Goal: Task Accomplishment & Management: Manage account settings

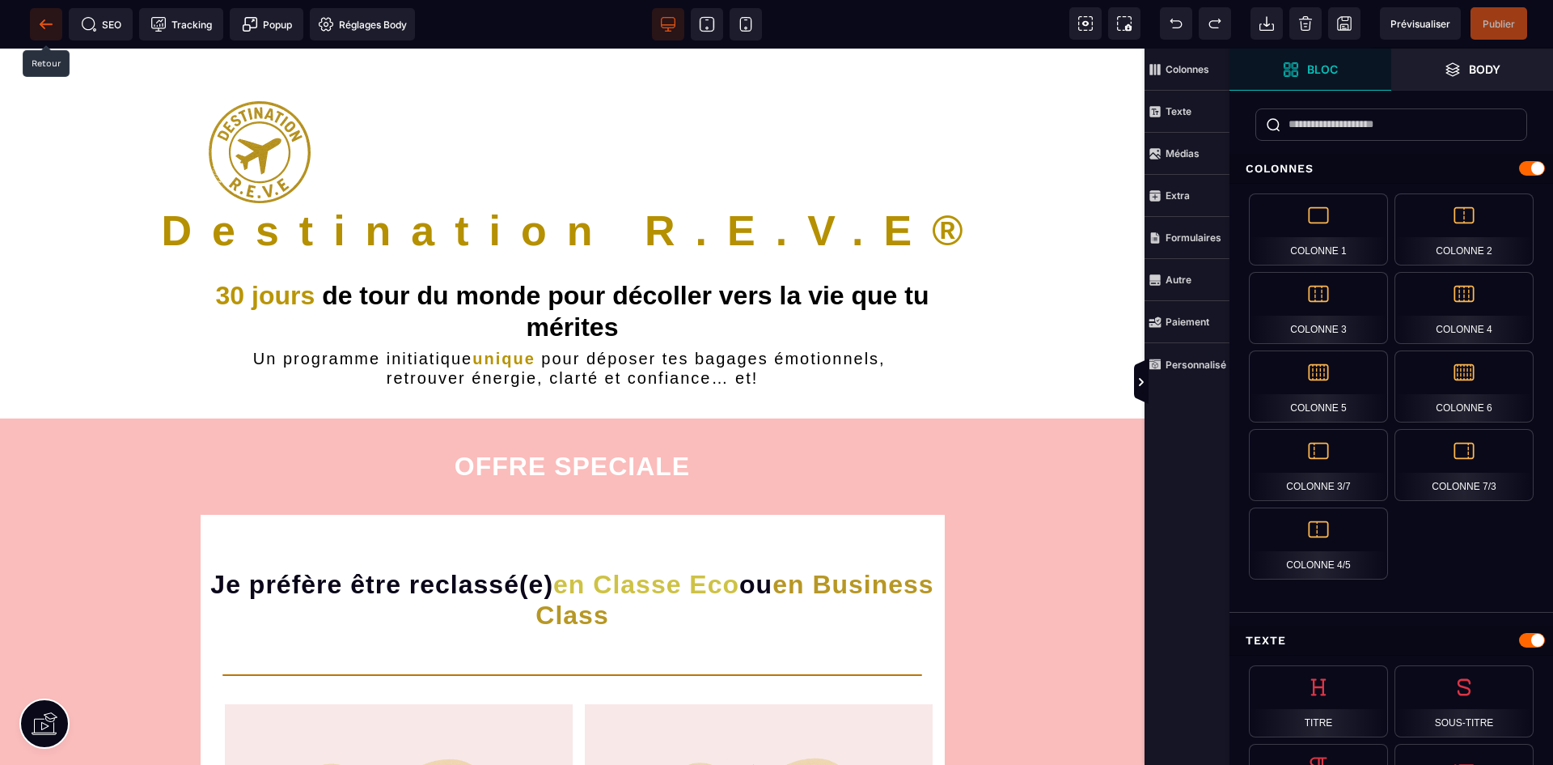
click at [45, 23] on icon at bounding box center [46, 23] width 12 height 1
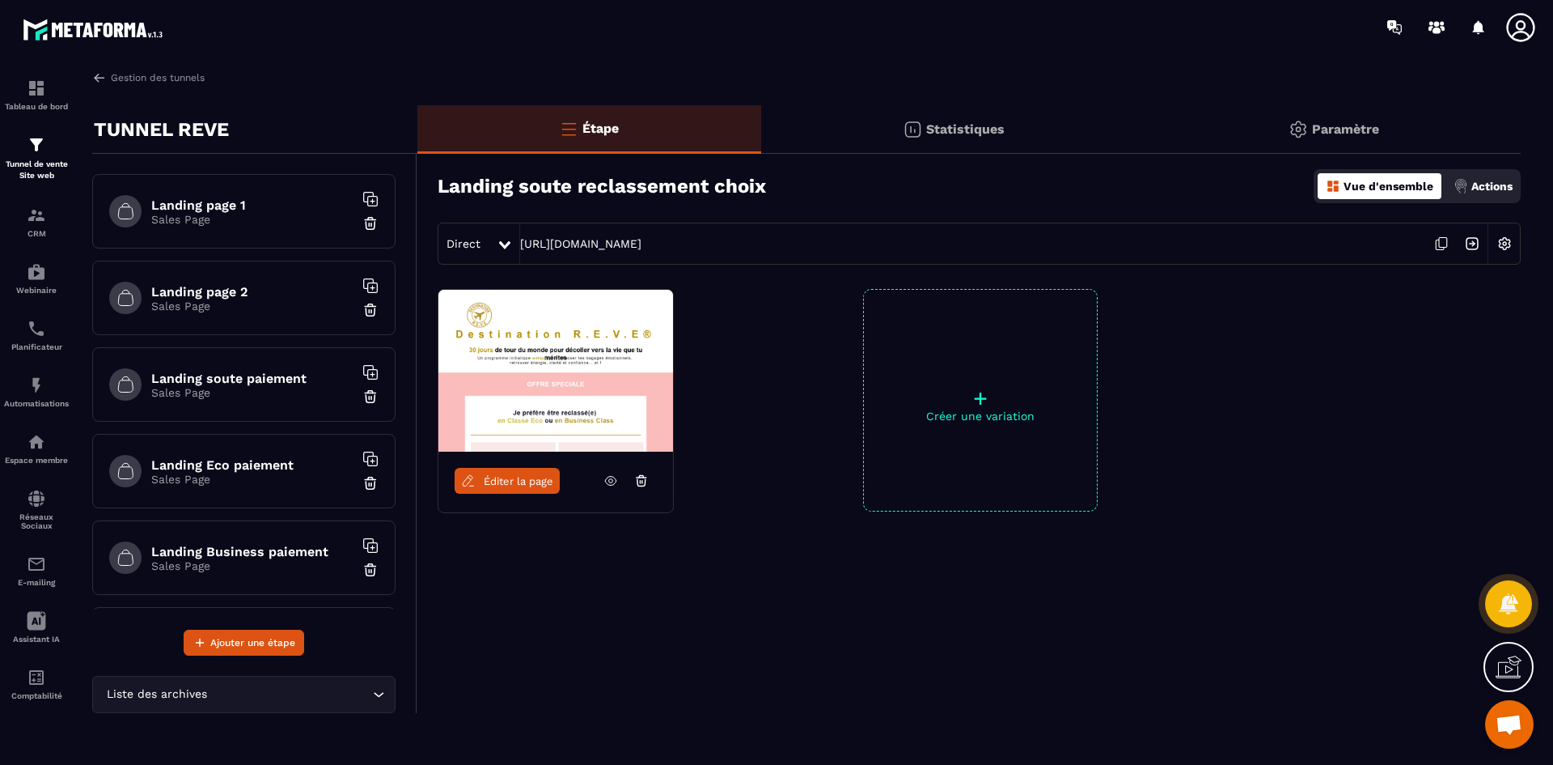
click at [1442, 242] on icon at bounding box center [1441, 243] width 31 height 31
click at [42, 384] on img at bounding box center [36, 384] width 19 height 19
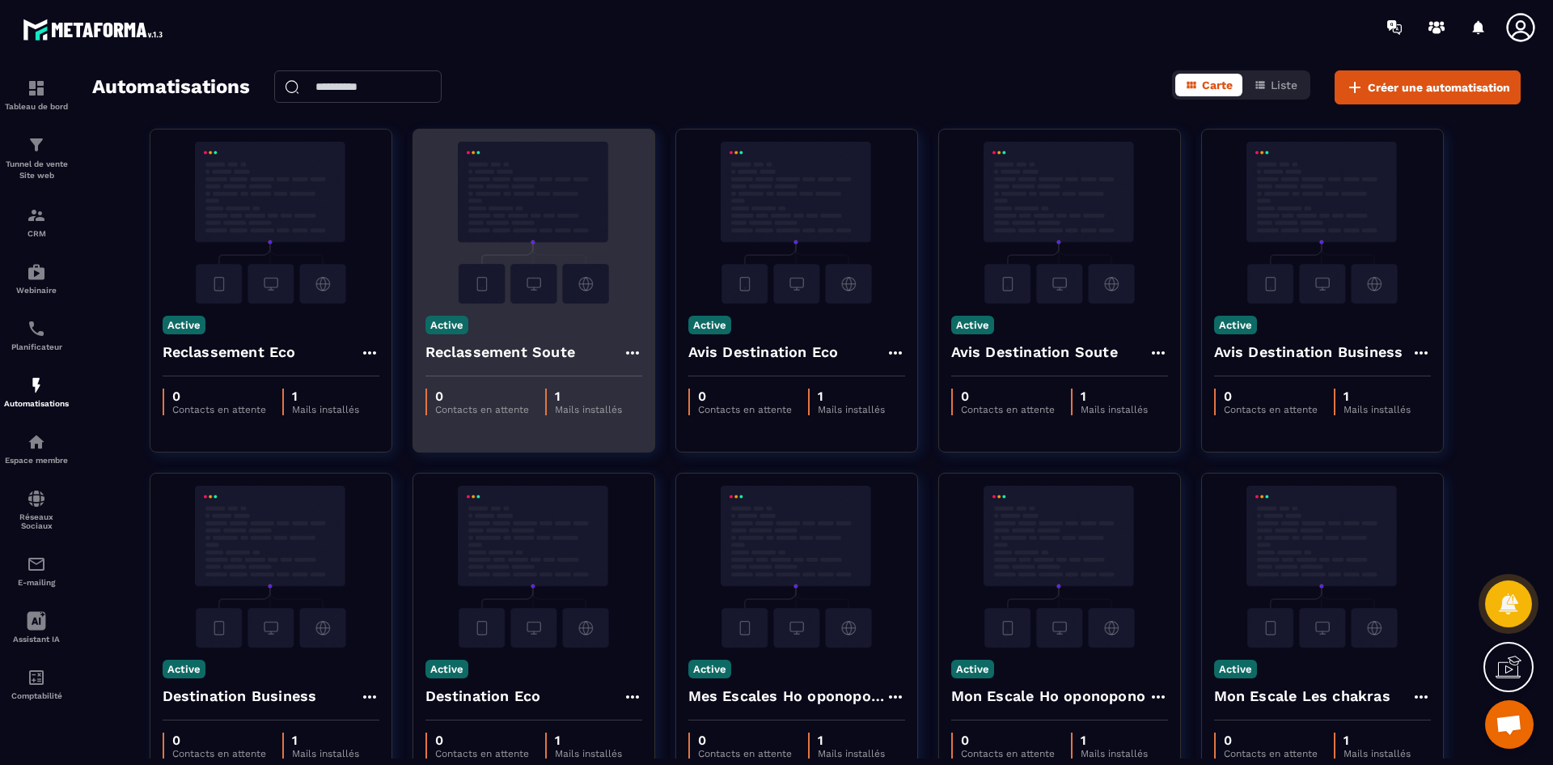
click at [546, 227] on img at bounding box center [534, 223] width 217 height 162
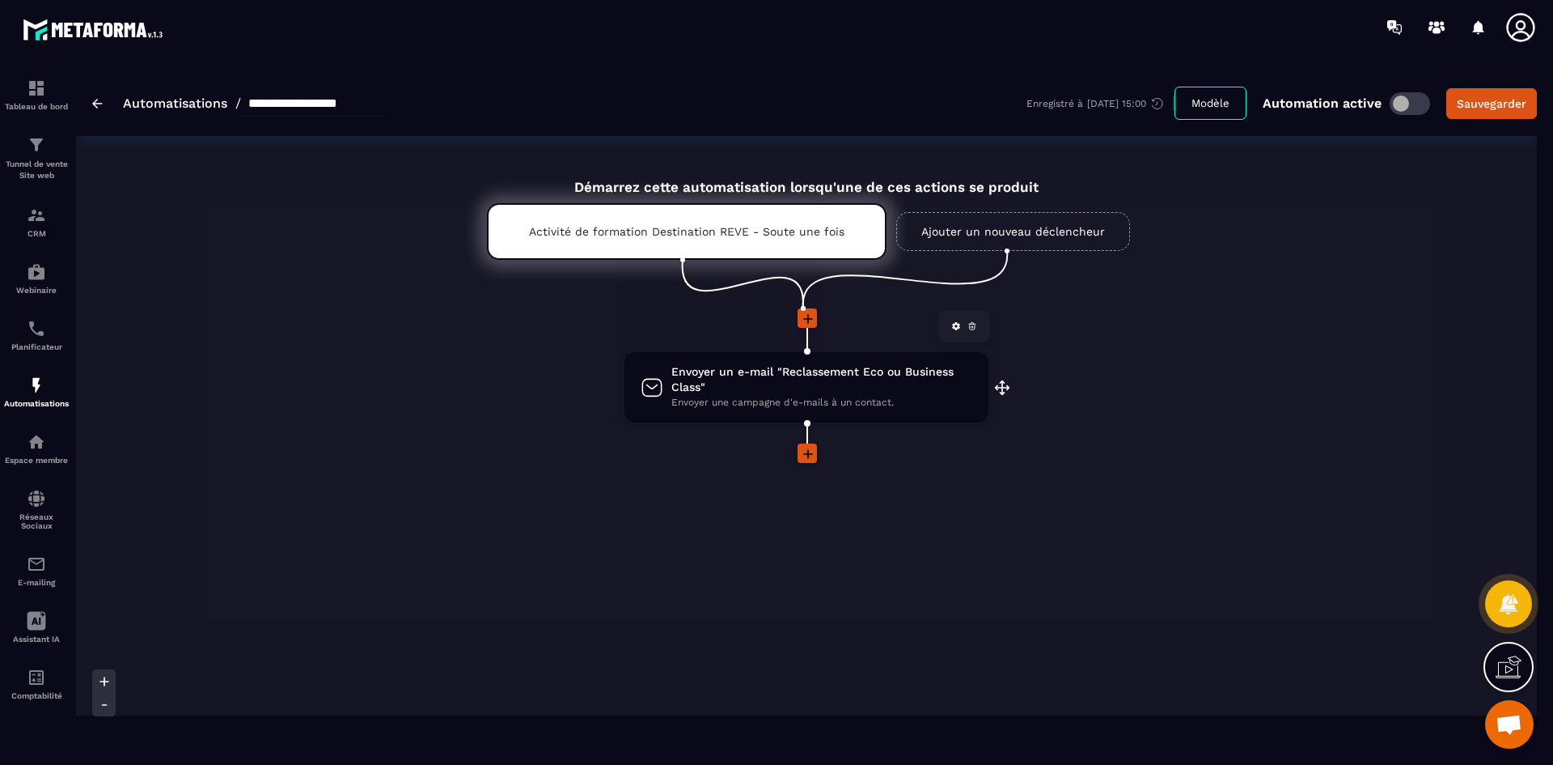
click at [769, 377] on span "Envoyer un e-mail "Reclassement Eco ou Business Class"" at bounding box center [821, 379] width 301 height 31
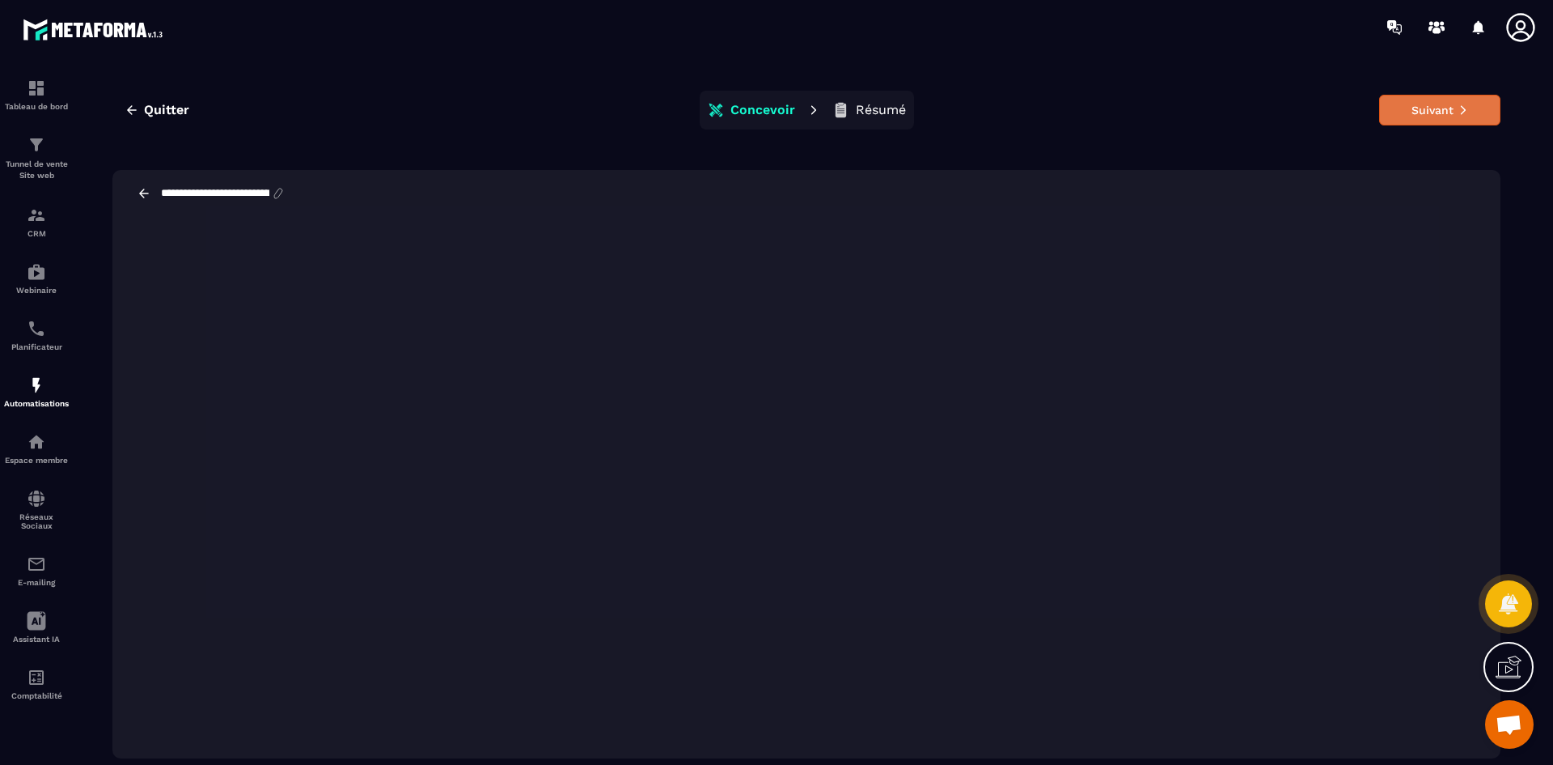
click at [1438, 104] on button "Suivant" at bounding box center [1439, 110] width 121 height 31
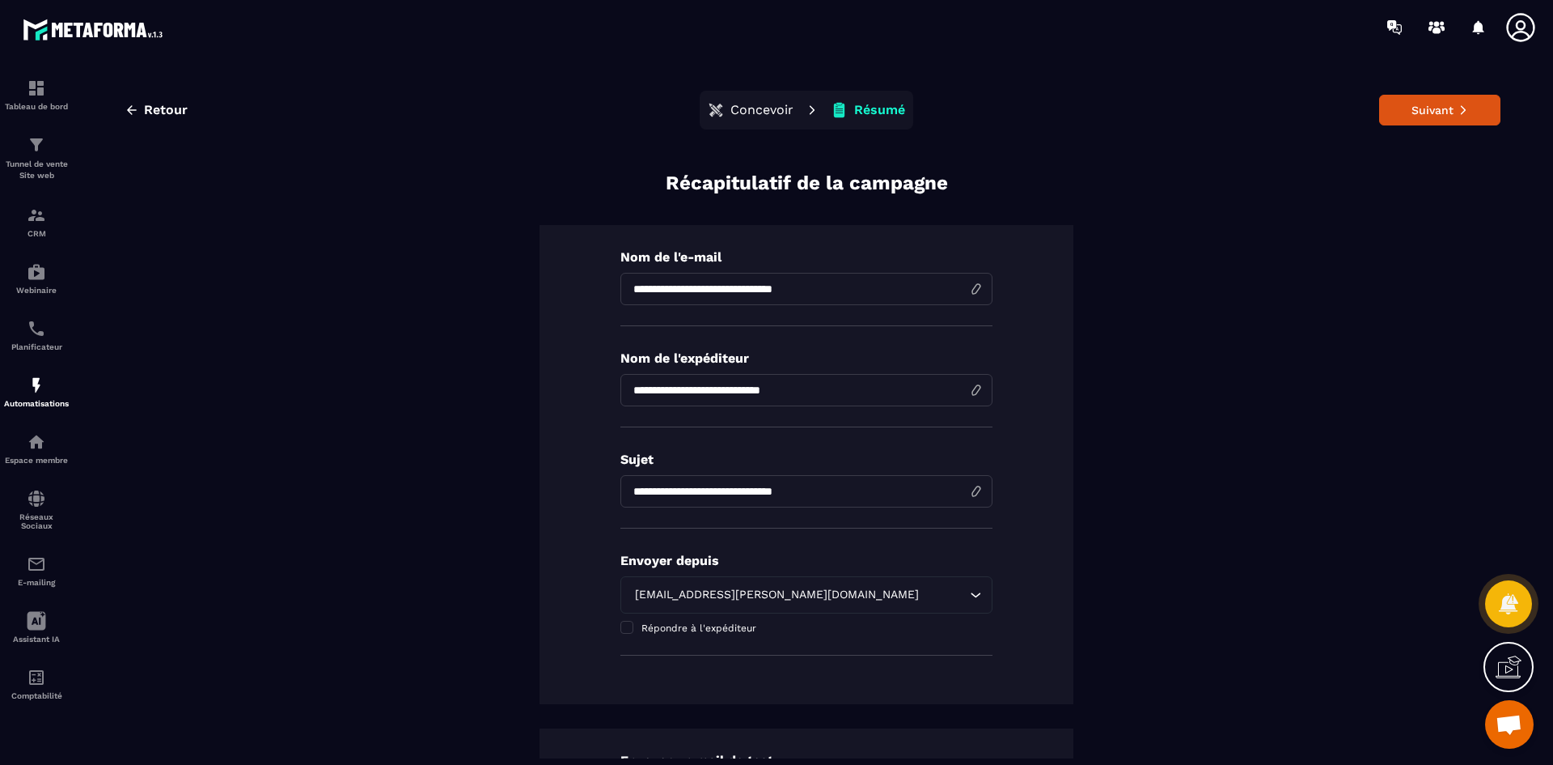
click at [841, 489] on input "**********" at bounding box center [807, 491] width 372 height 32
drag, startPoint x: 841, startPoint y: 492, endPoint x: 614, endPoint y: 481, distance: 226.8
click at [621, 481] on input "**********" at bounding box center [807, 491] width 372 height 32
type input "**********"
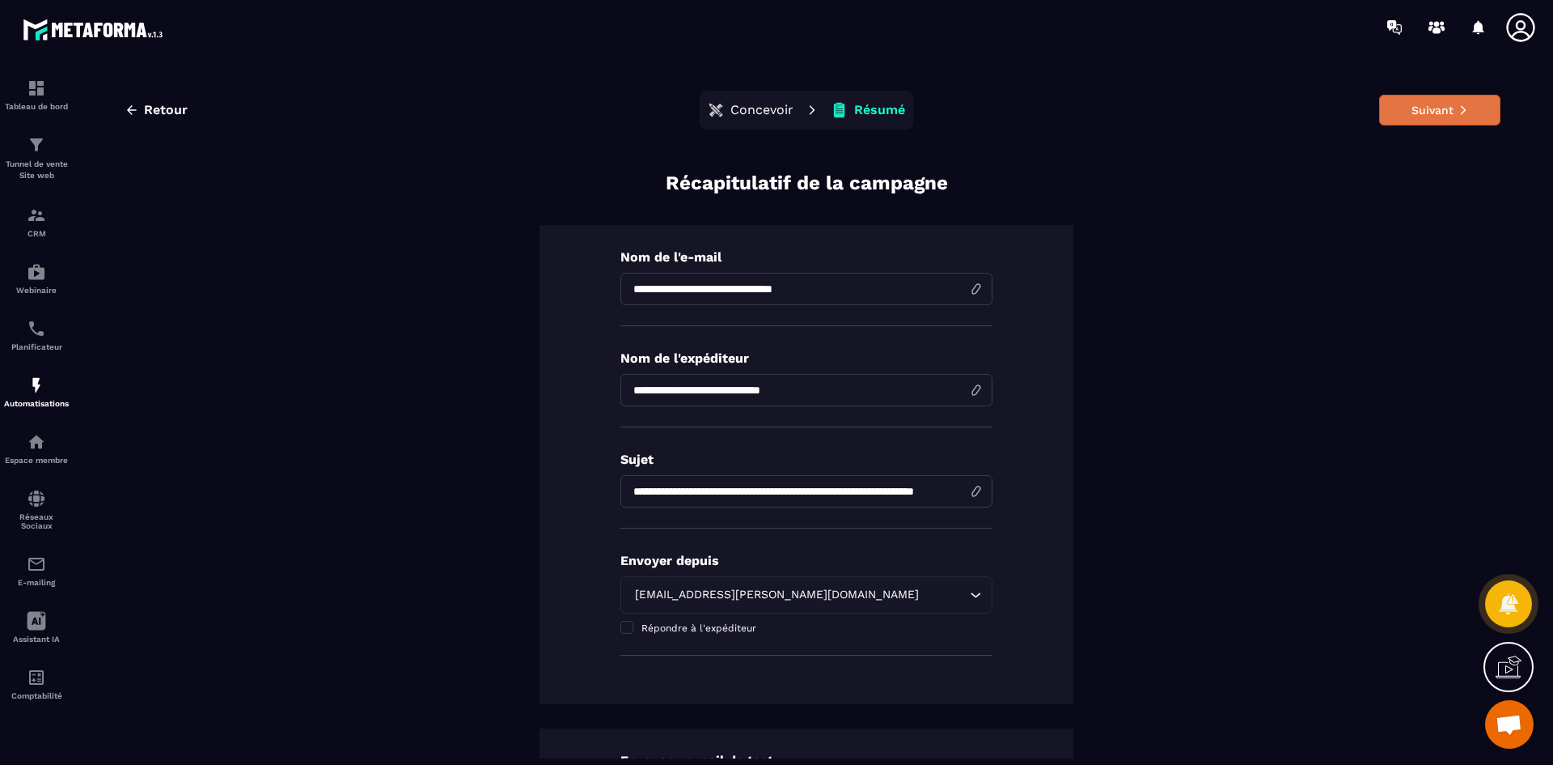
click at [1404, 109] on button "Suivant" at bounding box center [1439, 110] width 121 height 31
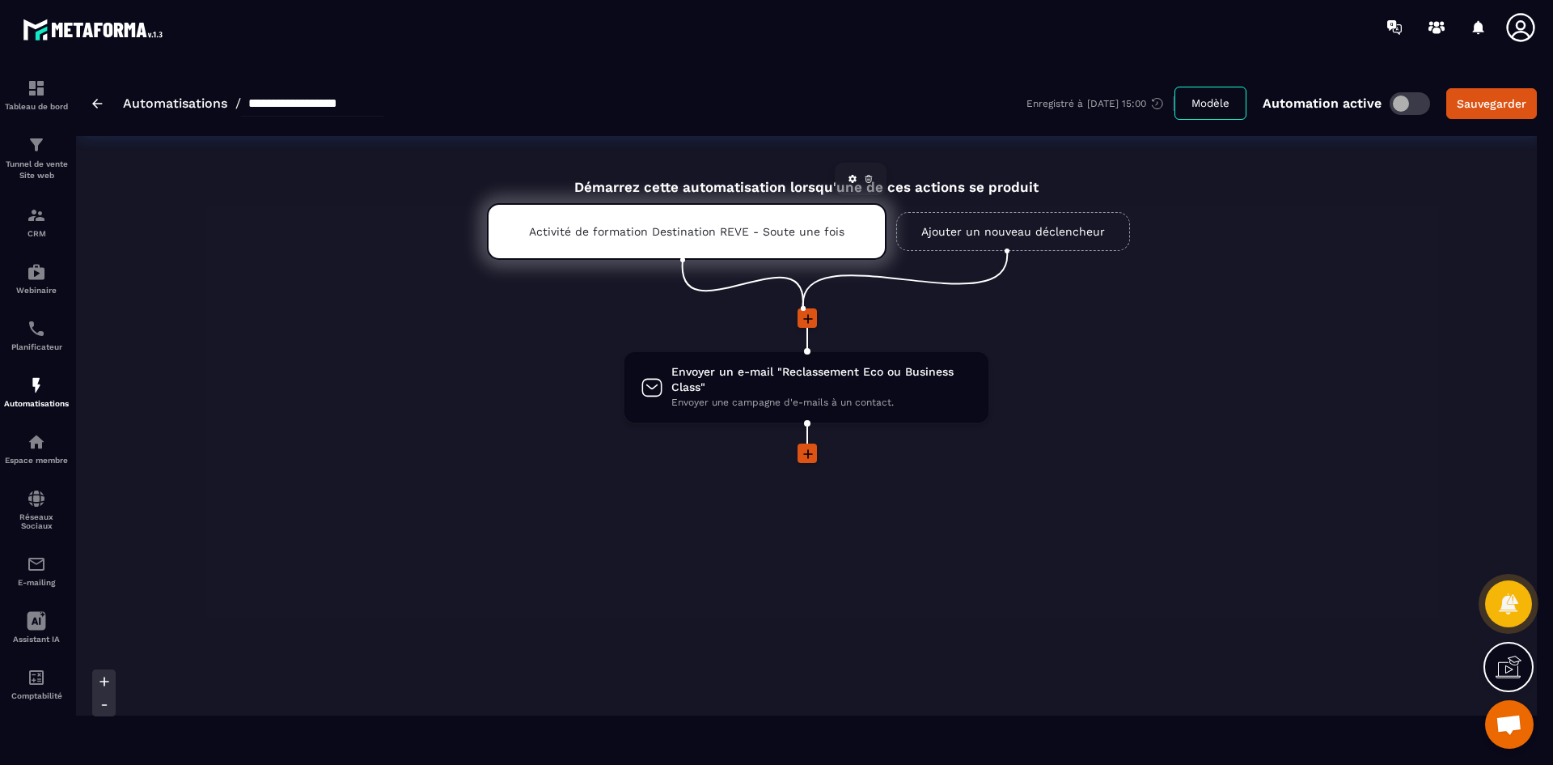
click at [714, 229] on p "Activité de formation Destination REVE - Soute une fois" at bounding box center [687, 231] width 316 height 13
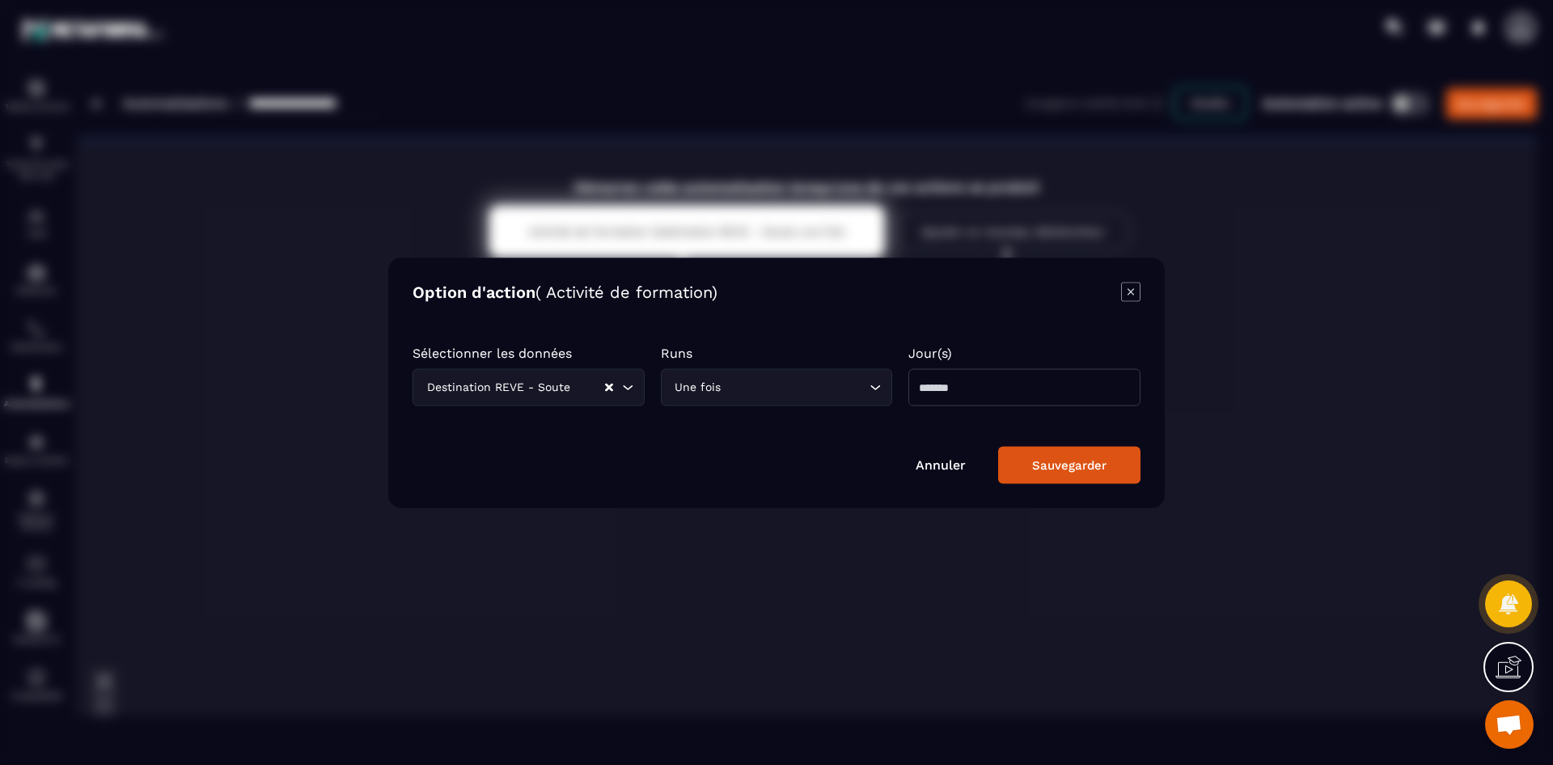
click at [949, 469] on link "Annuler" at bounding box center [941, 463] width 50 height 15
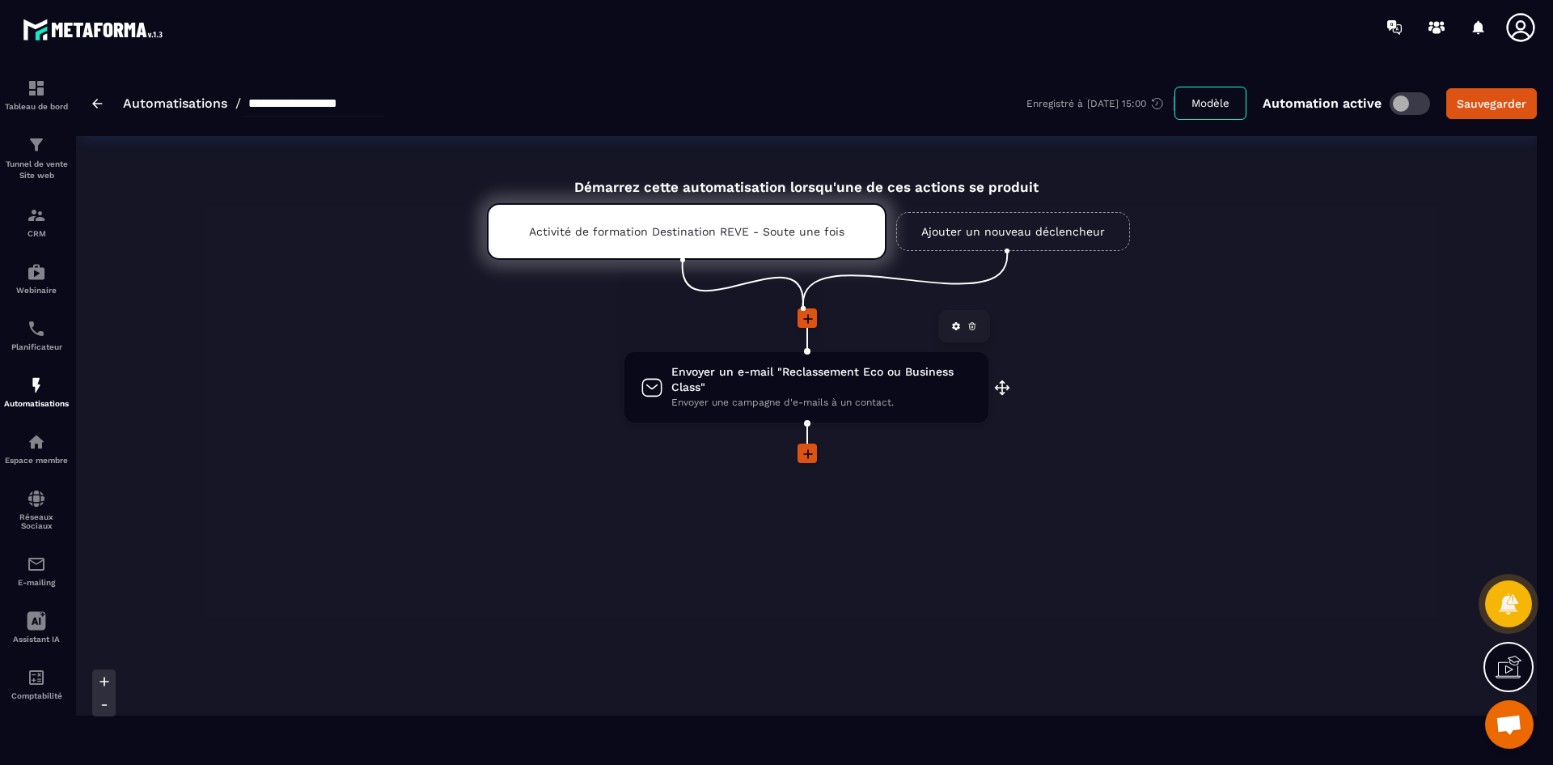
click at [799, 400] on span "Envoyer une campagne d'e-mails à un contact." at bounding box center [821, 402] width 301 height 15
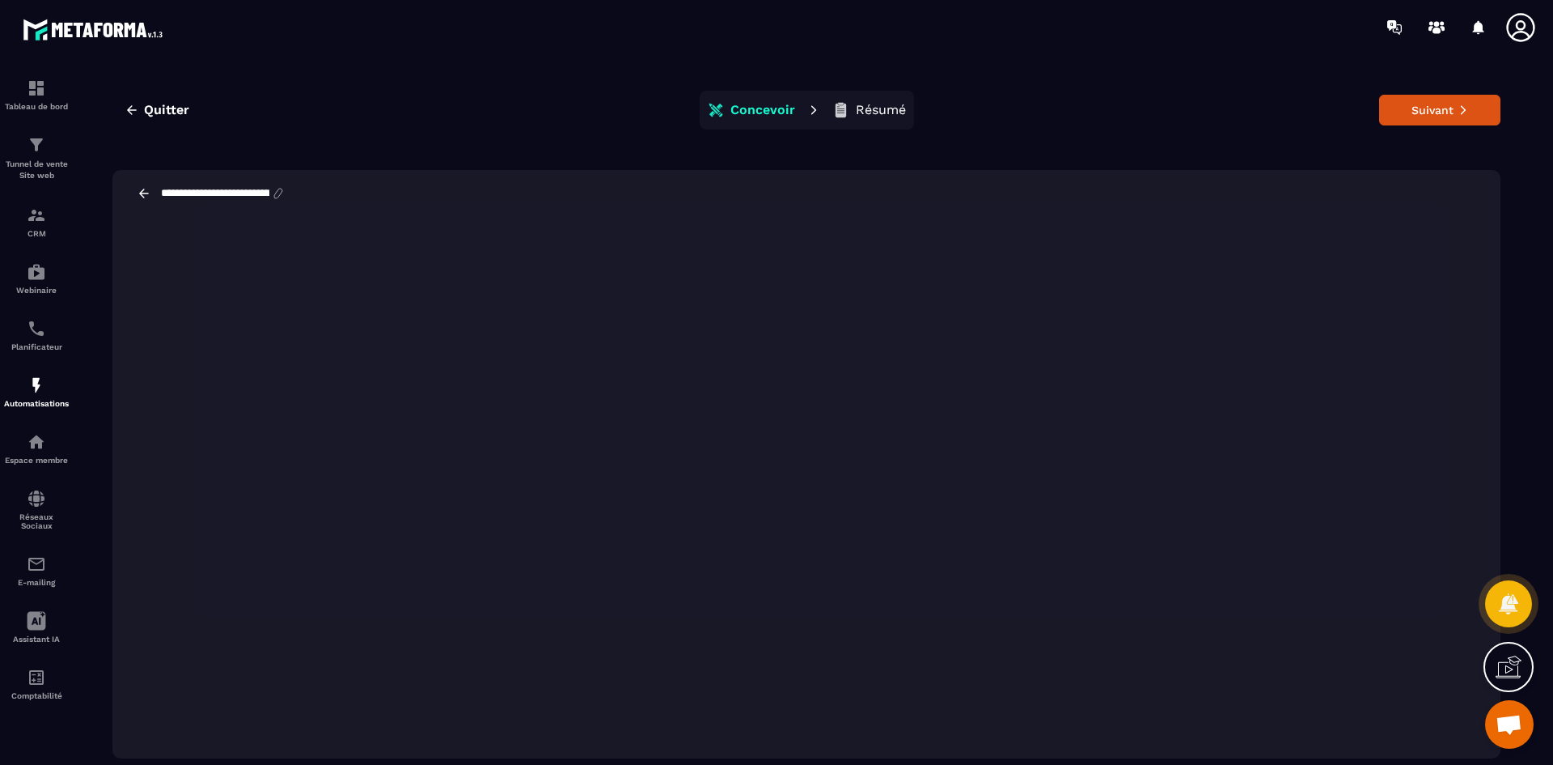
scroll to position [36, 0]
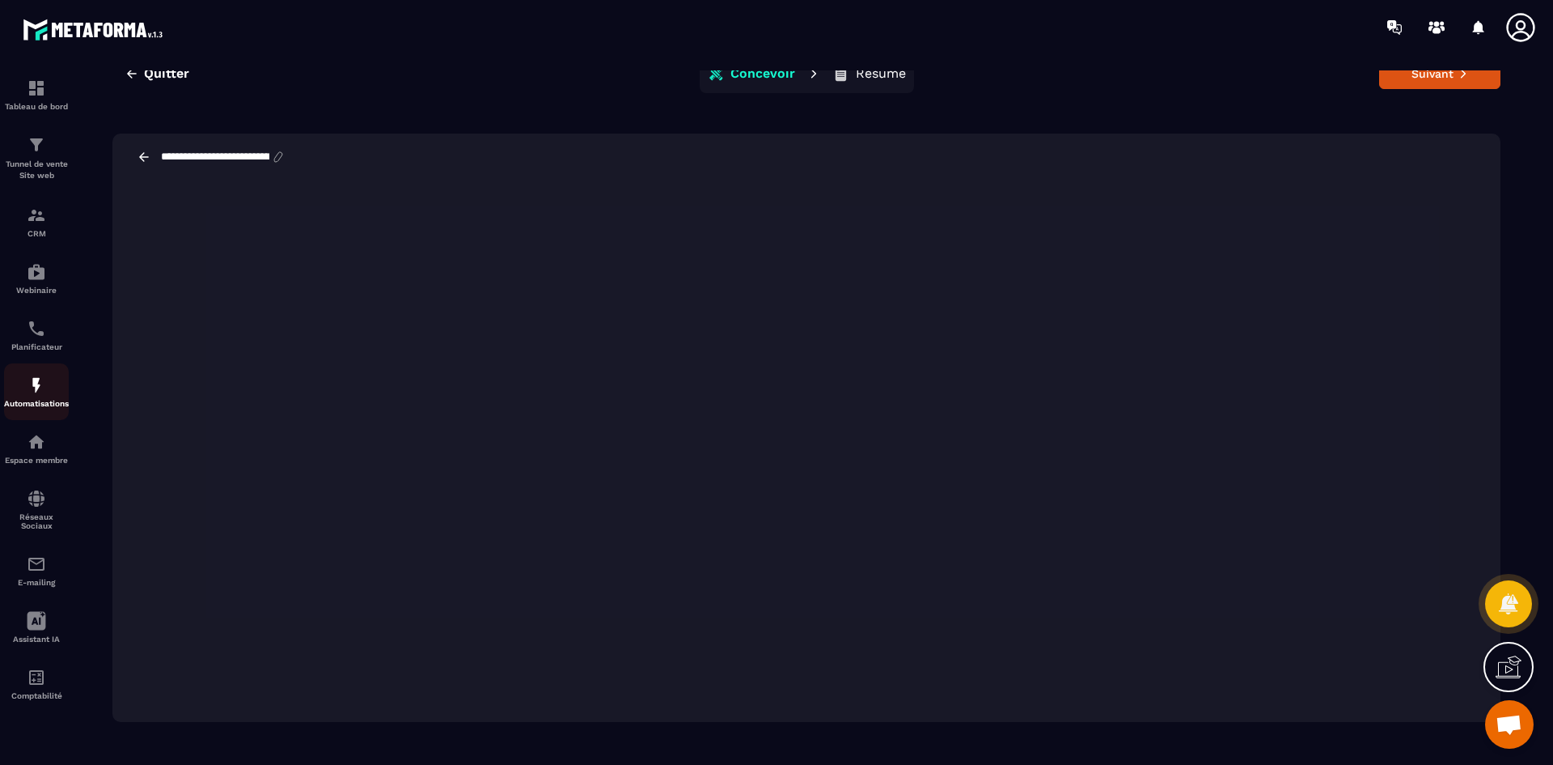
click at [39, 385] on img at bounding box center [36, 384] width 19 height 19
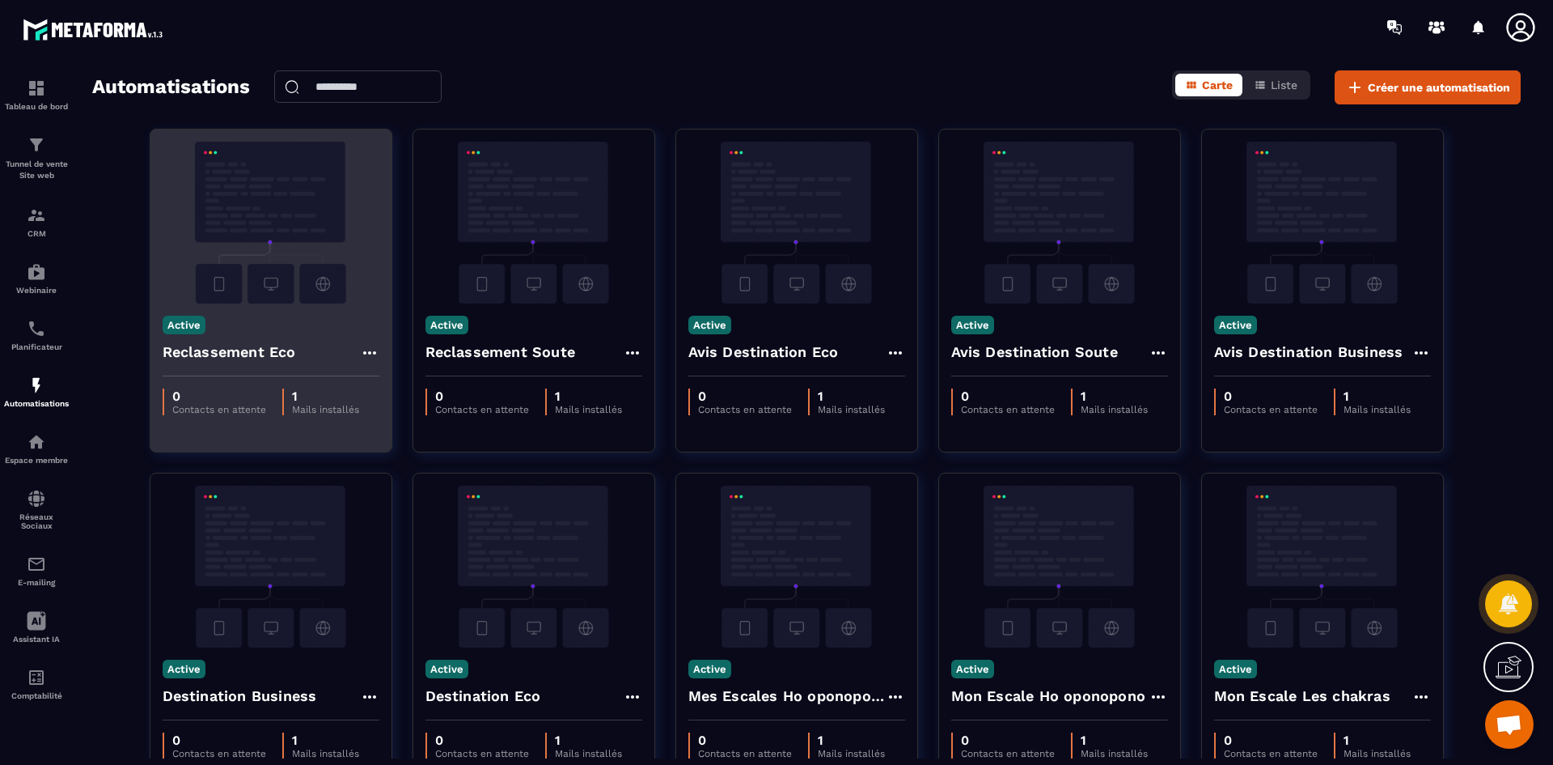
click at [282, 244] on img at bounding box center [271, 223] width 217 height 162
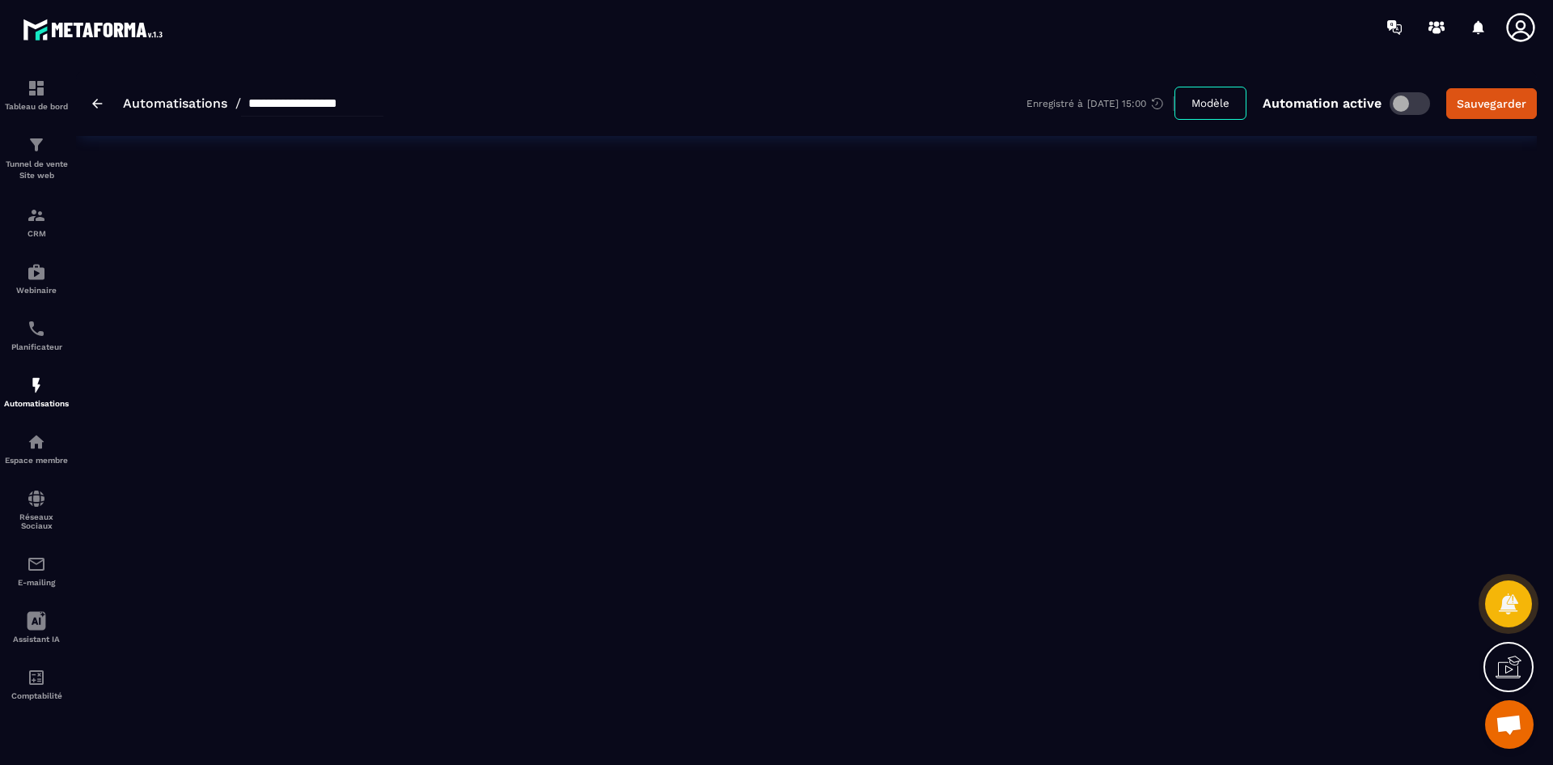
type input "**********"
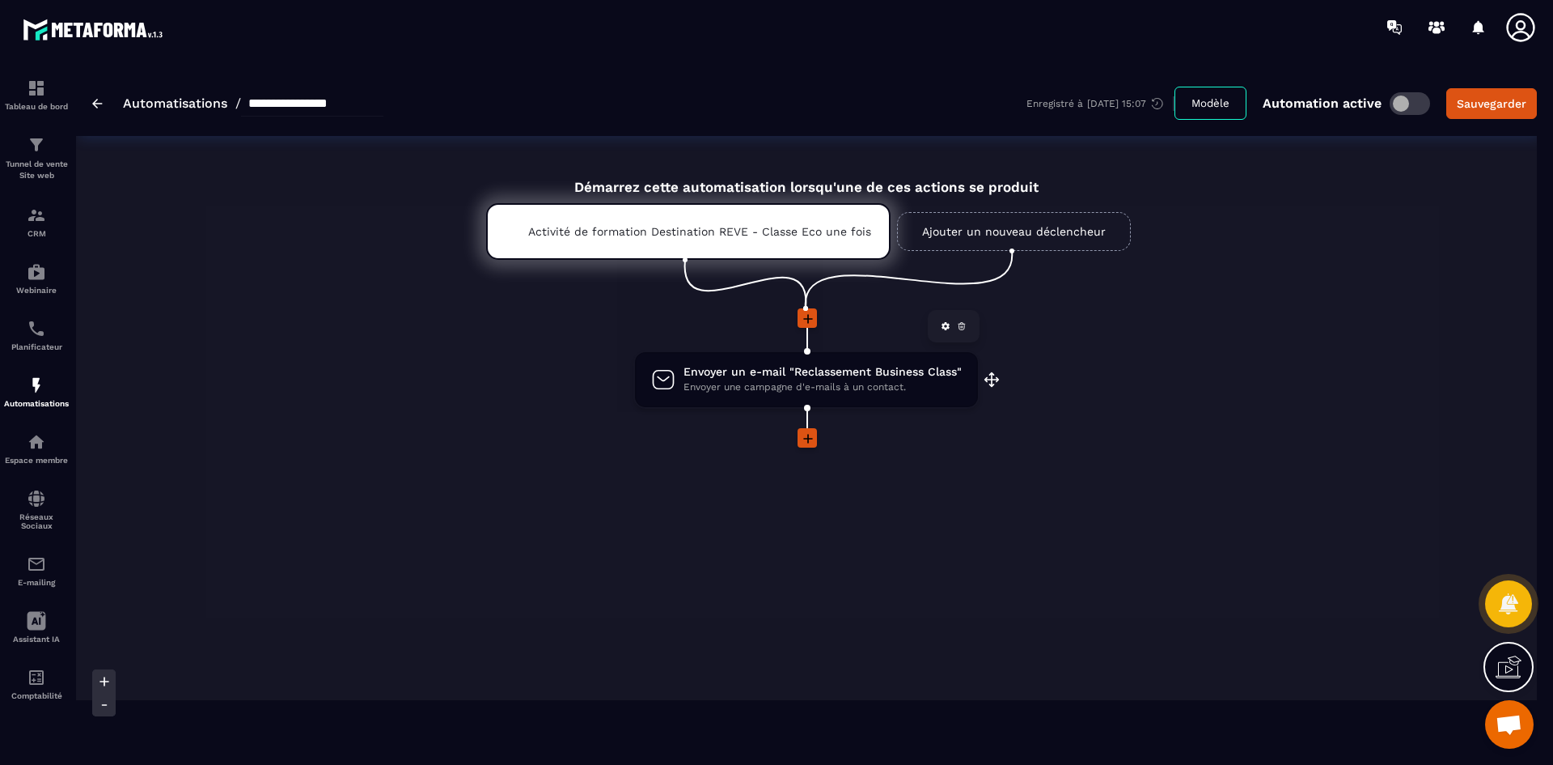
click at [811, 376] on span "Envoyer un e-mail "Reclassement Business Class"" at bounding box center [823, 371] width 278 height 15
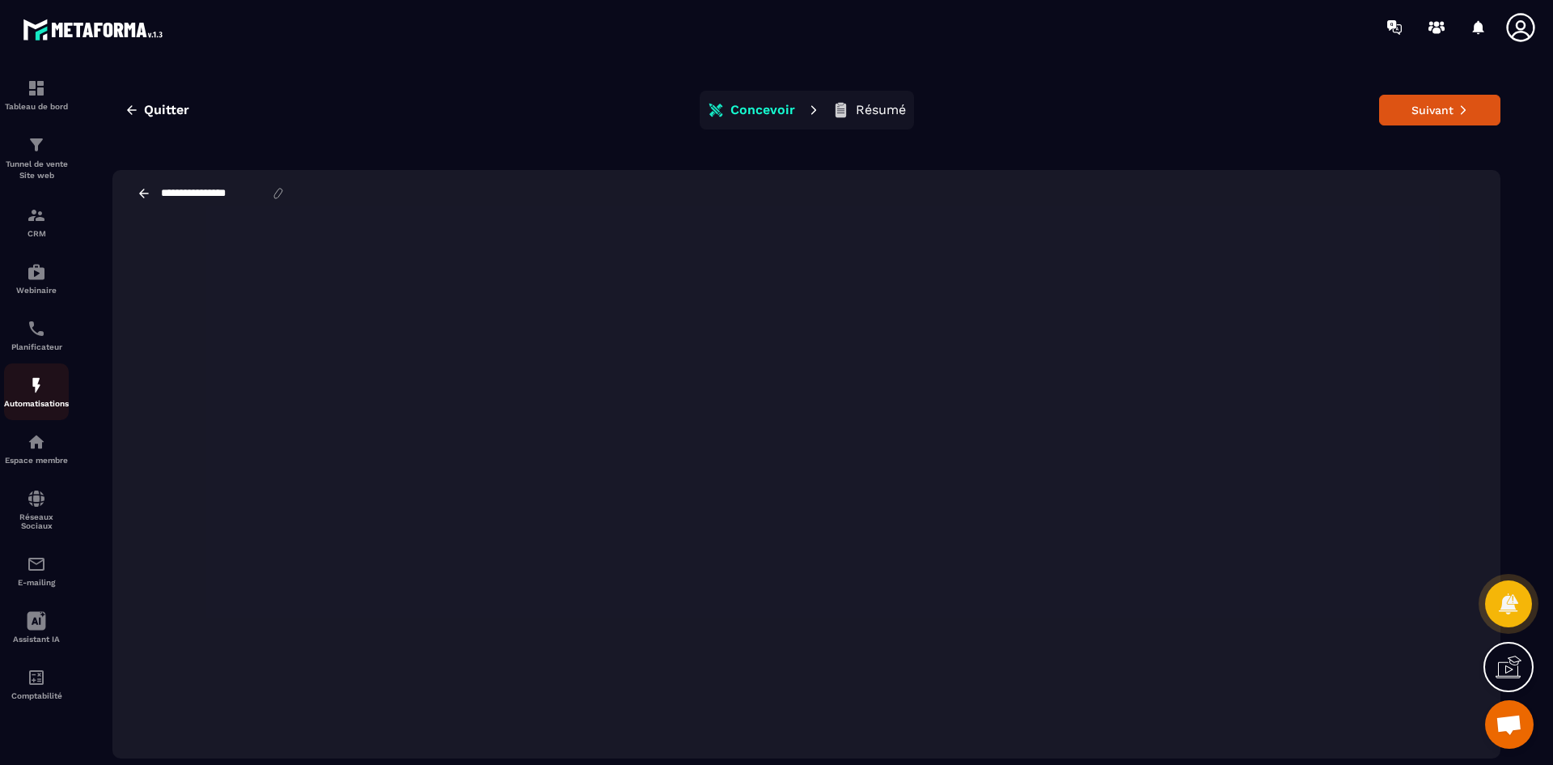
click at [44, 393] on img at bounding box center [36, 384] width 19 height 19
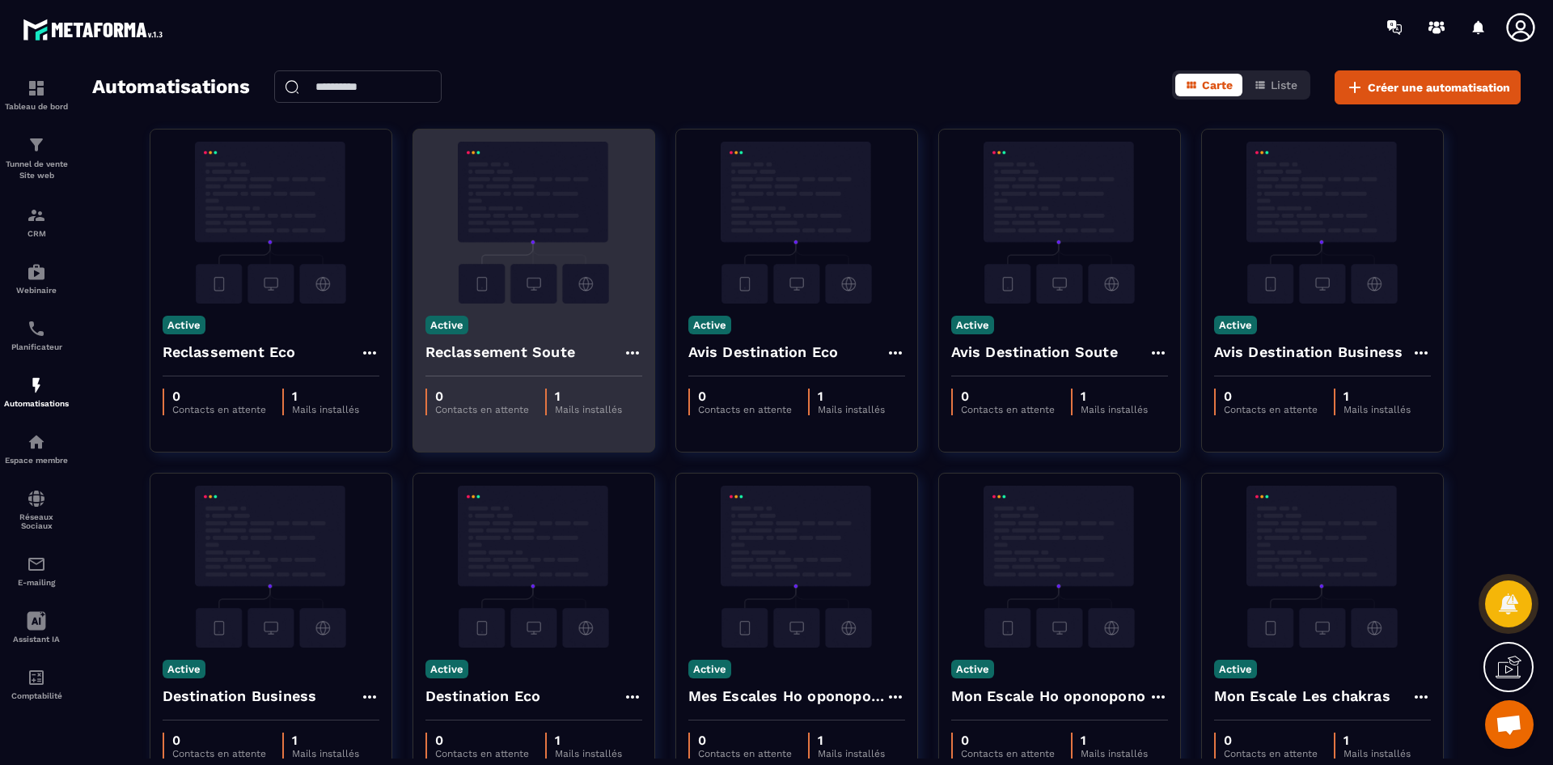
click at [546, 231] on img at bounding box center [534, 223] width 217 height 162
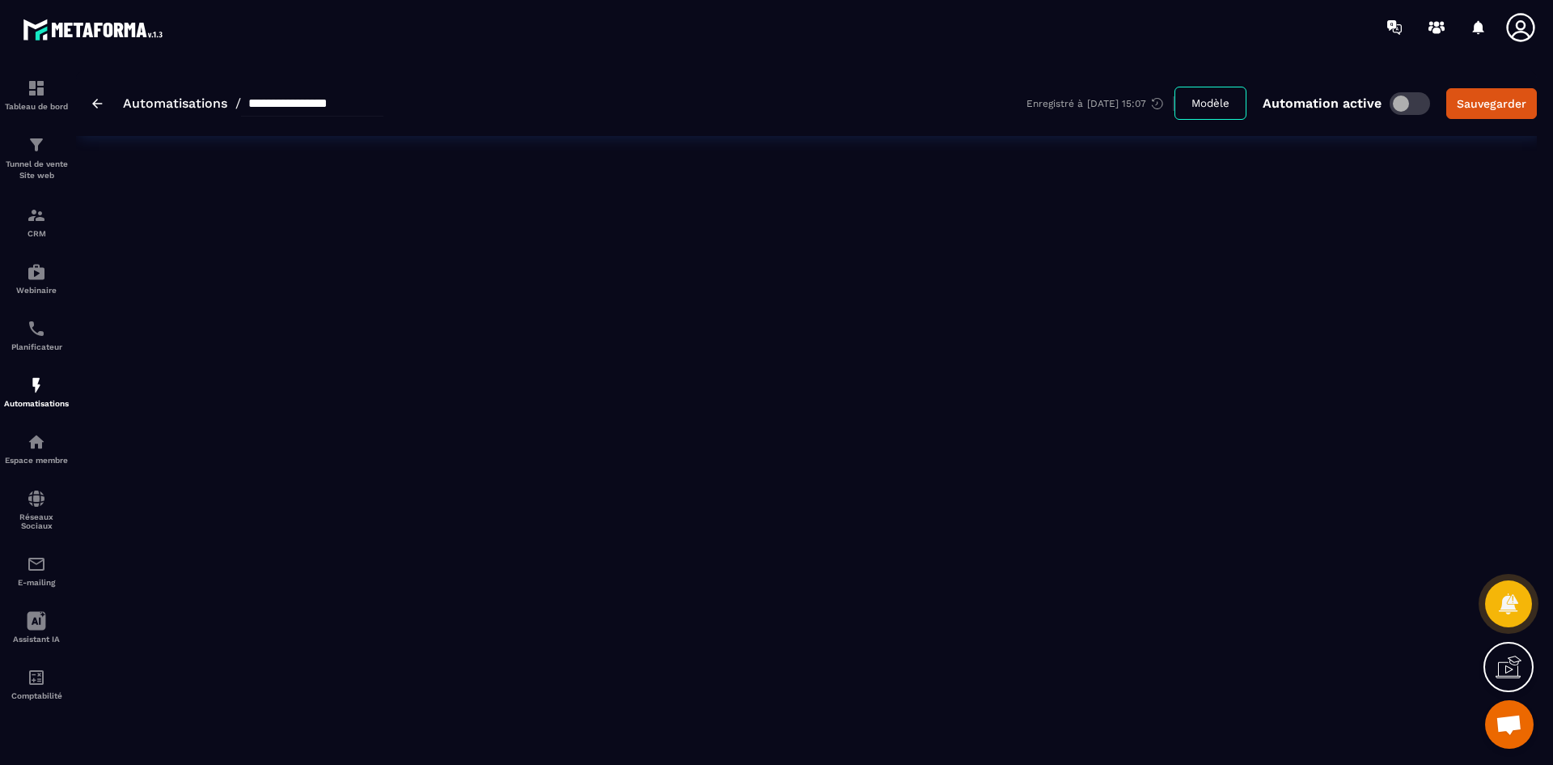
type input "**********"
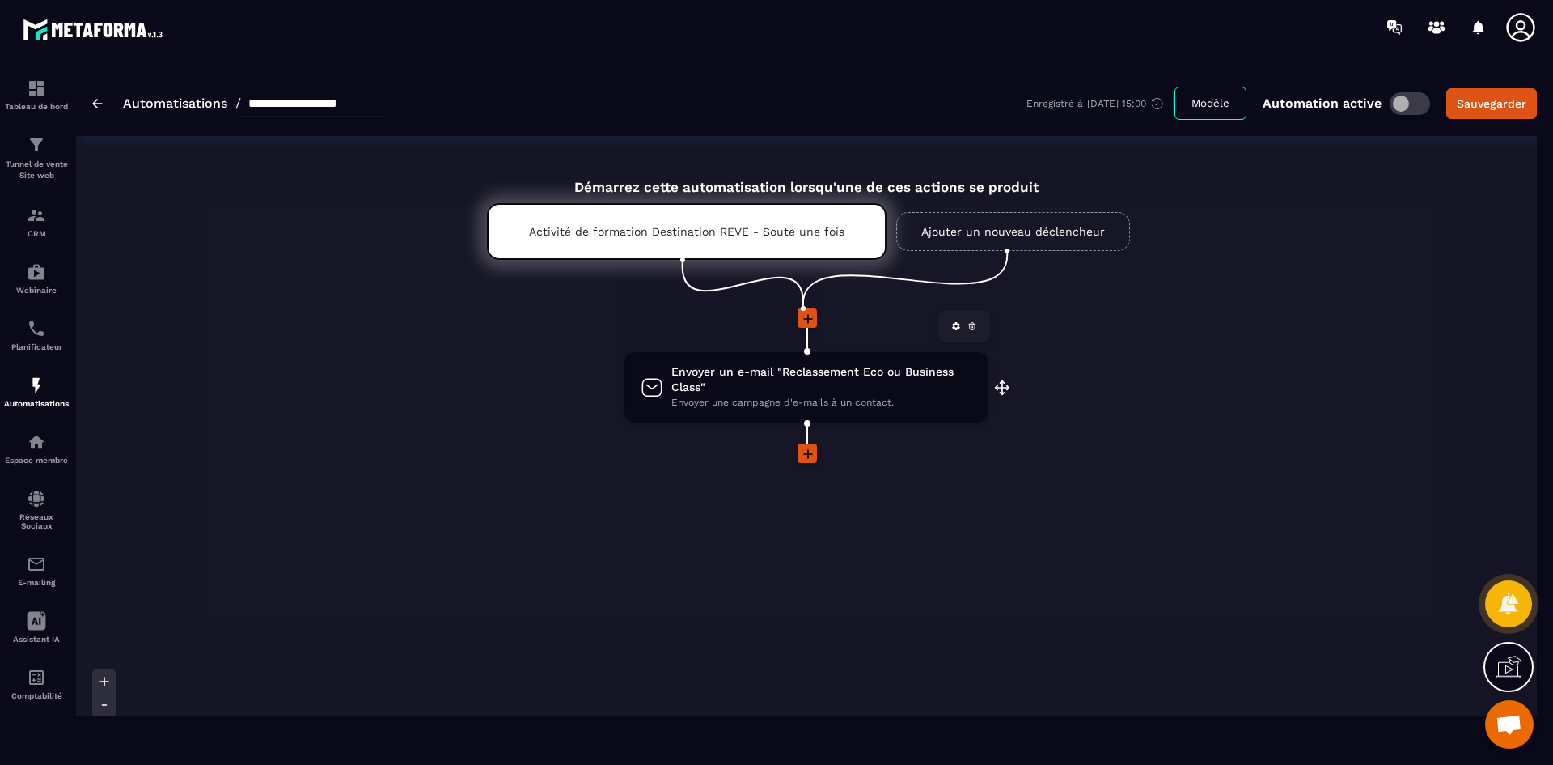
click at [807, 388] on span "Envoyer un e-mail "Reclassement Eco ou Business Class"" at bounding box center [821, 379] width 301 height 31
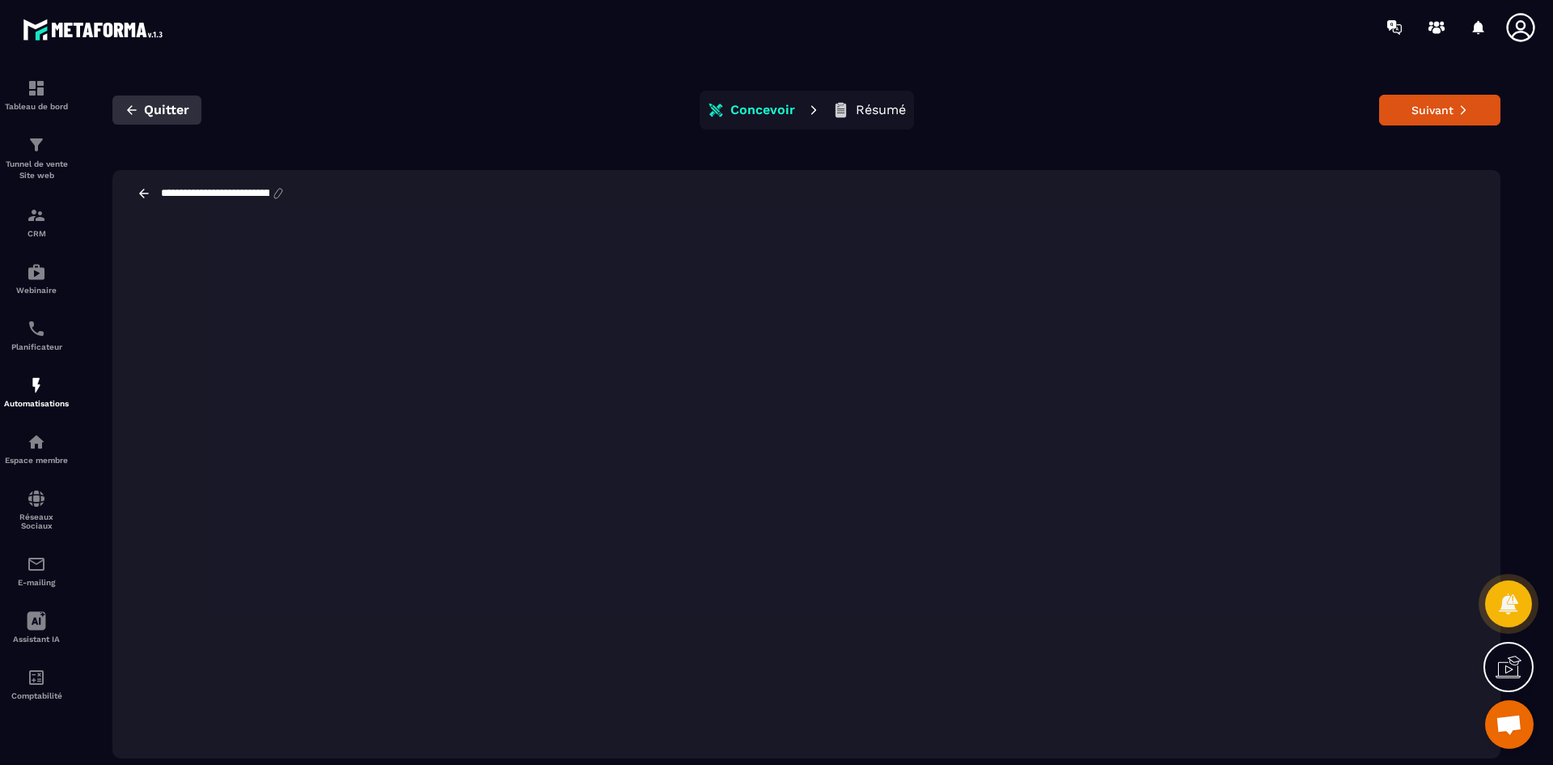
click at [137, 105] on icon "button" at bounding box center [132, 110] width 15 height 15
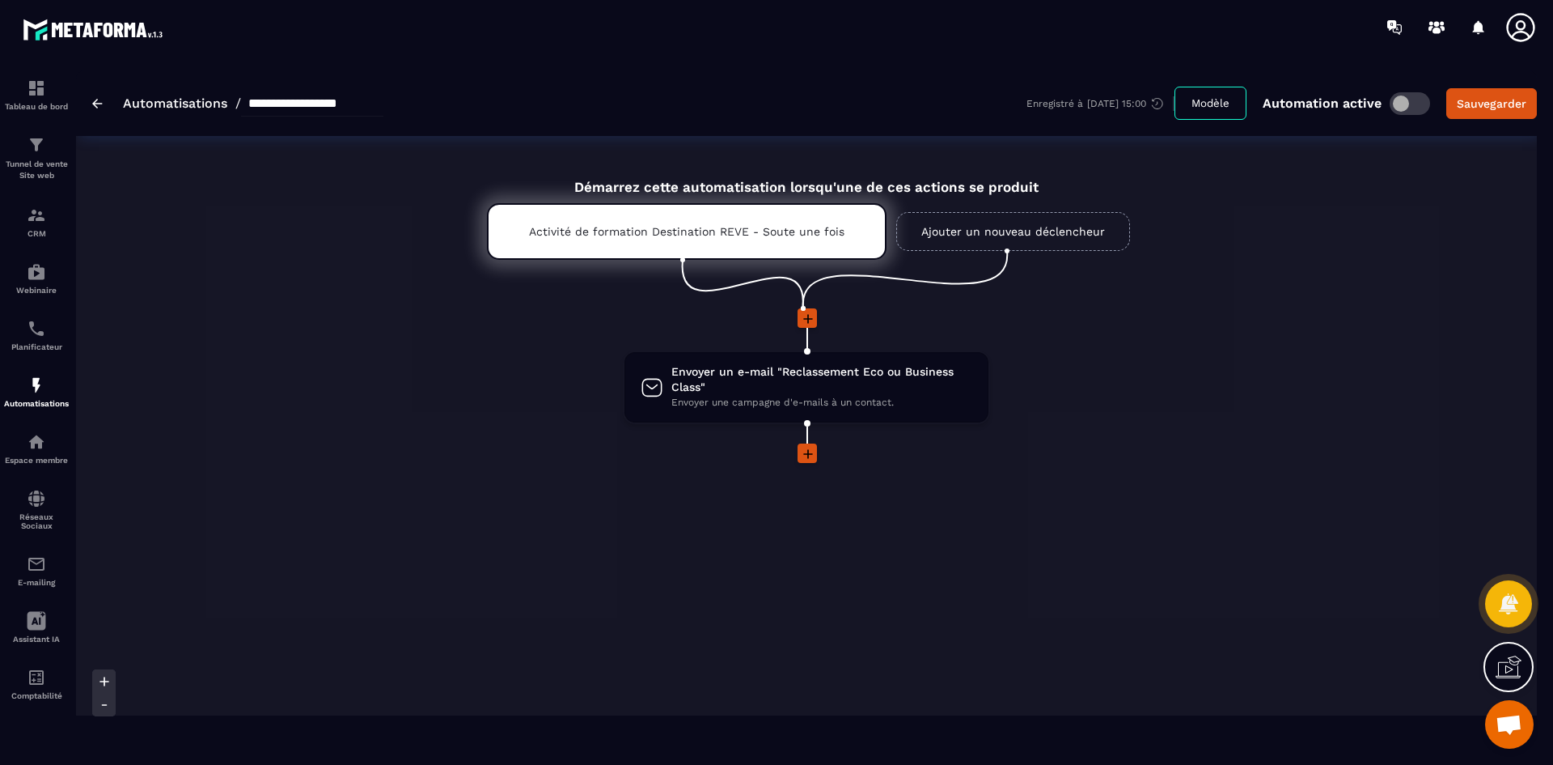
click at [173, 104] on link "Automatisations" at bounding box center [175, 102] width 104 height 15
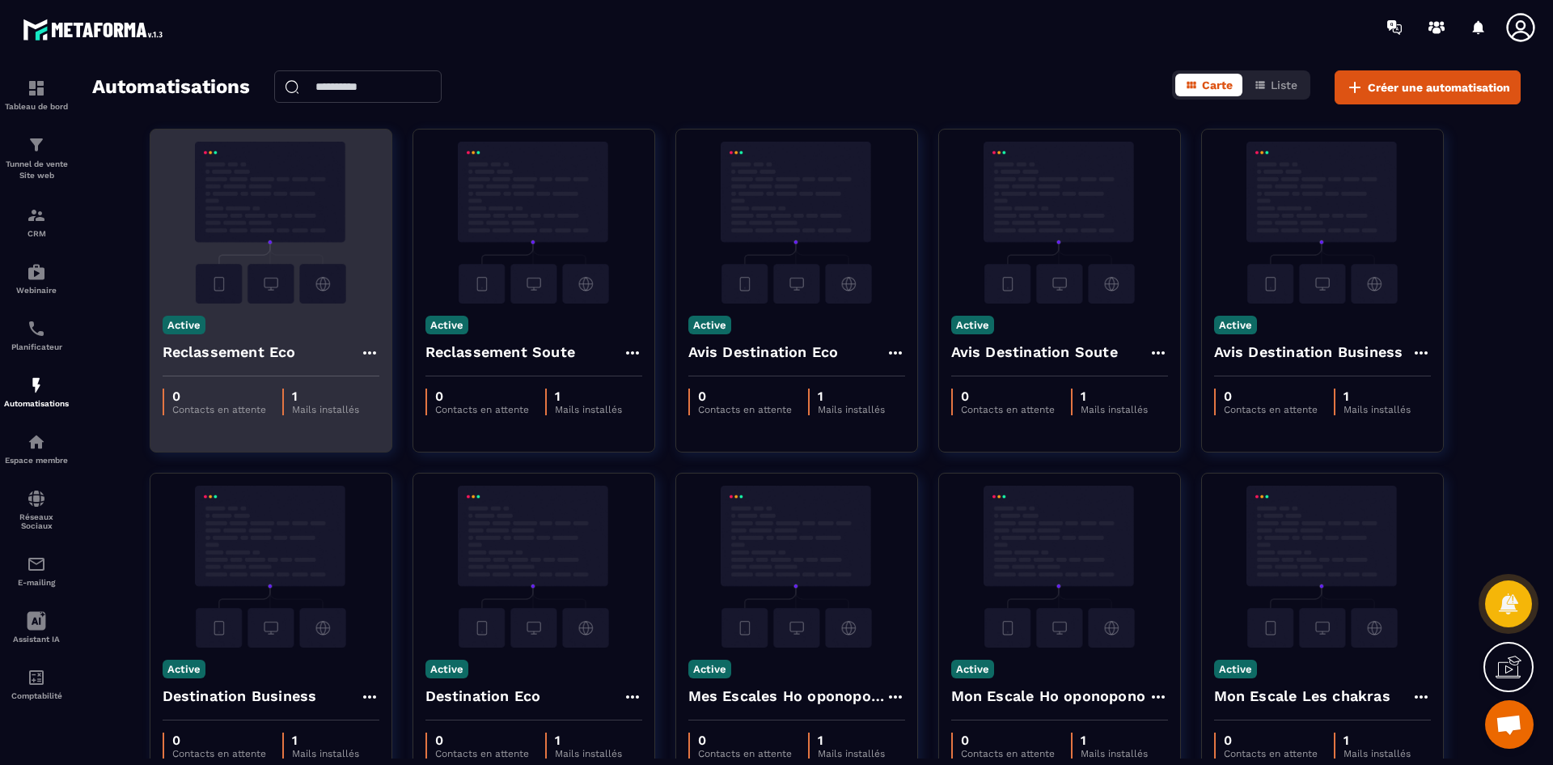
click at [298, 241] on img at bounding box center [271, 223] width 217 height 162
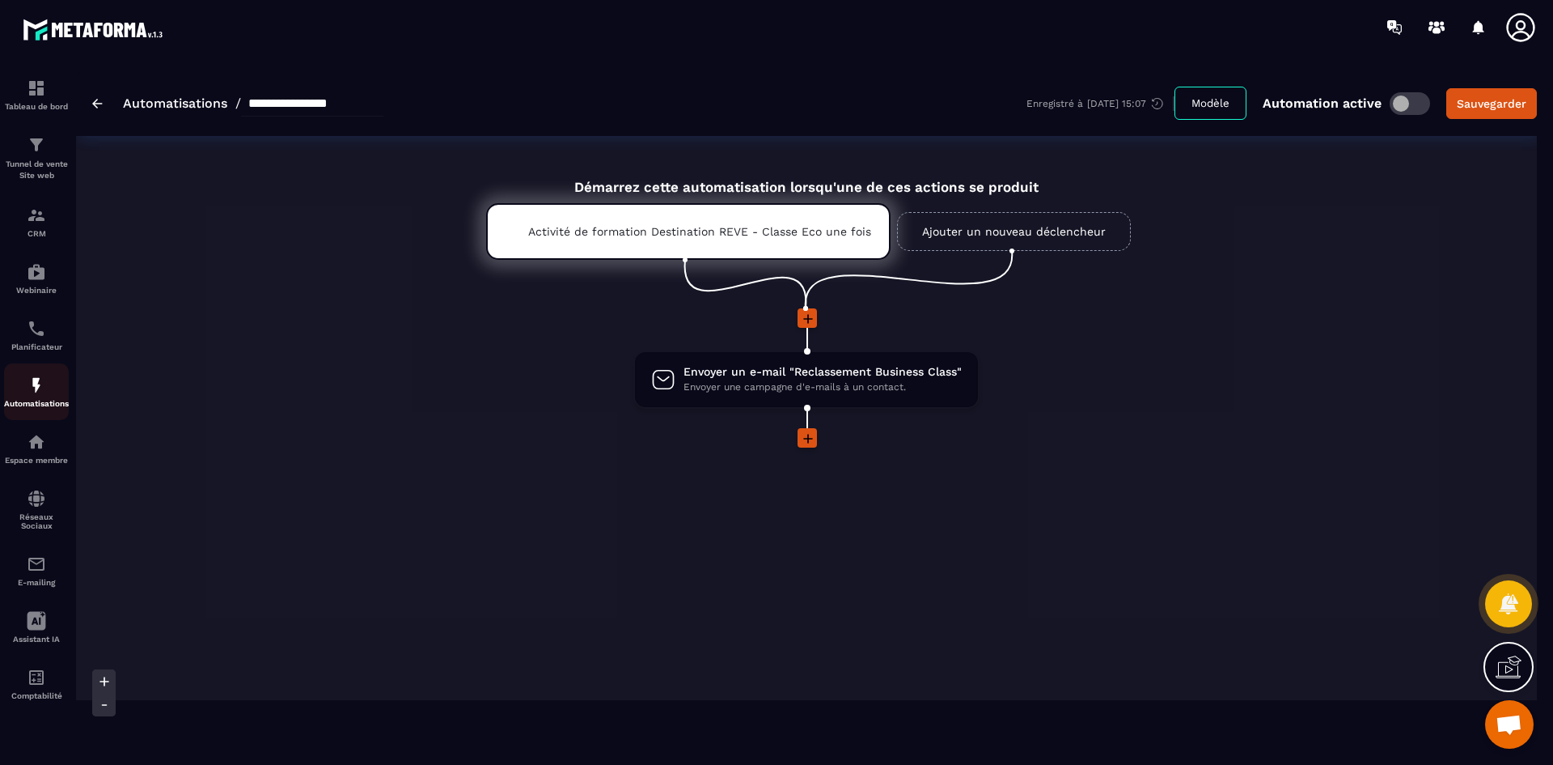
click at [33, 386] on img at bounding box center [36, 384] width 19 height 19
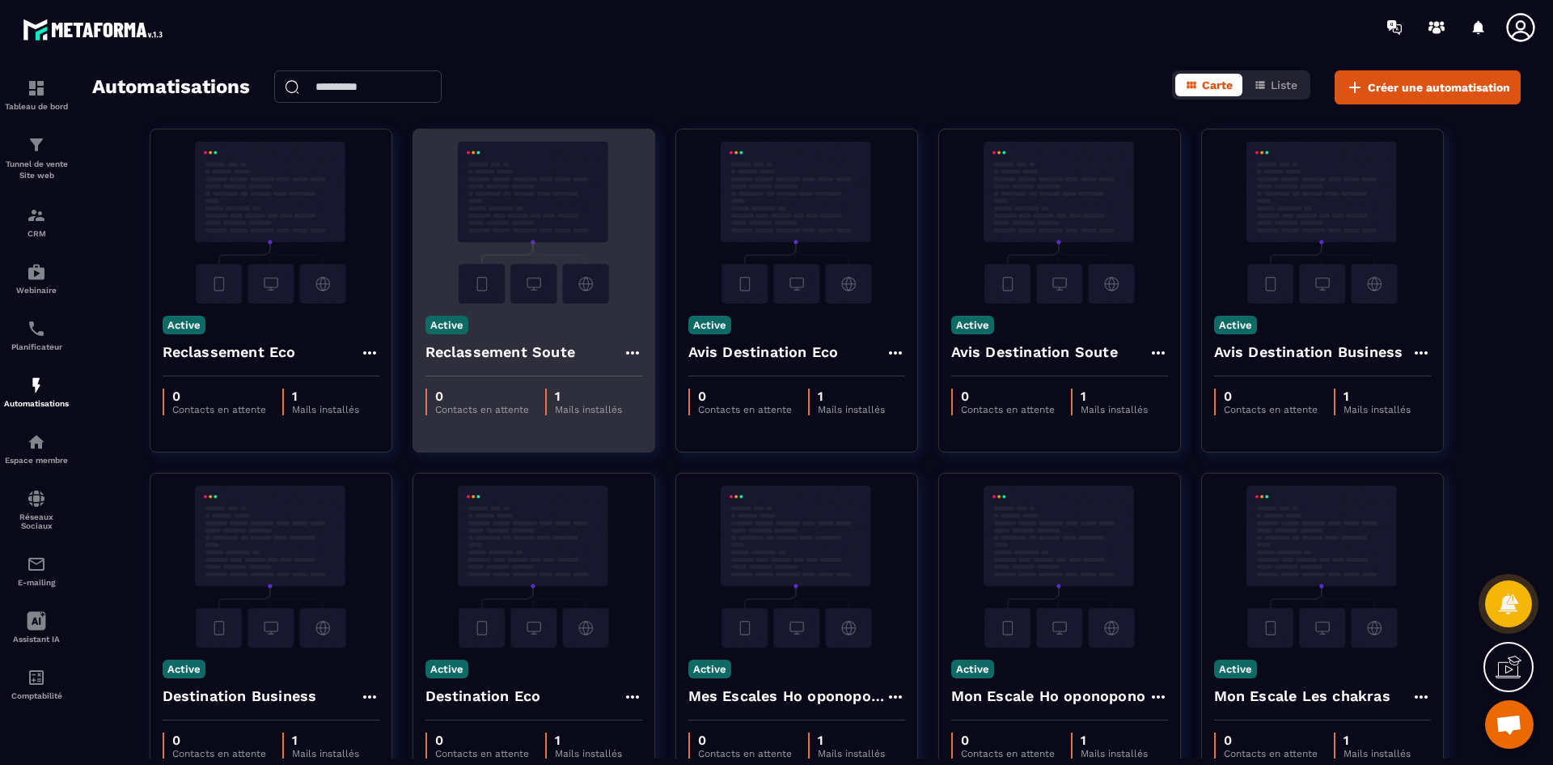
click at [564, 273] on img at bounding box center [534, 223] width 217 height 162
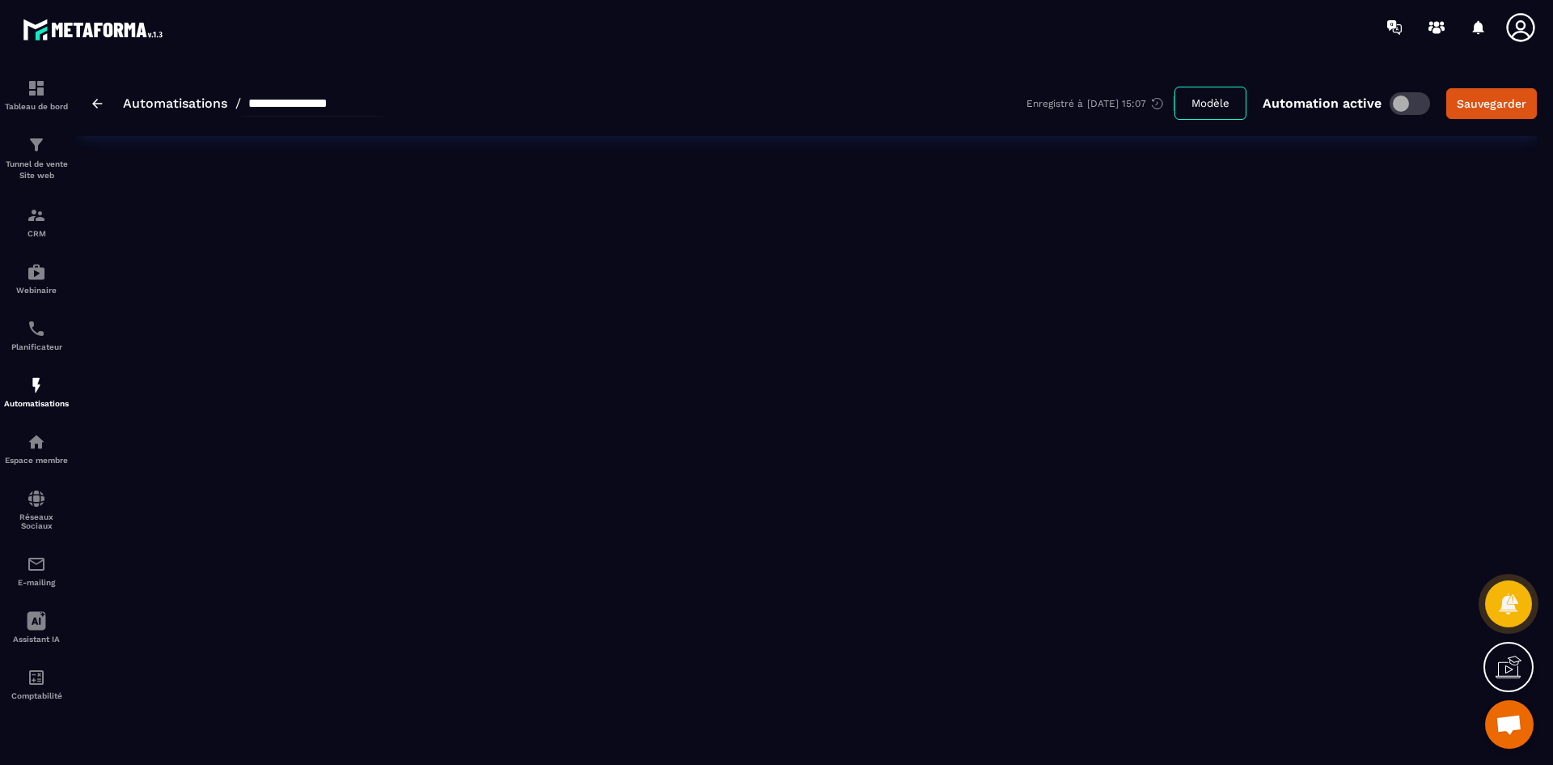
type input "**********"
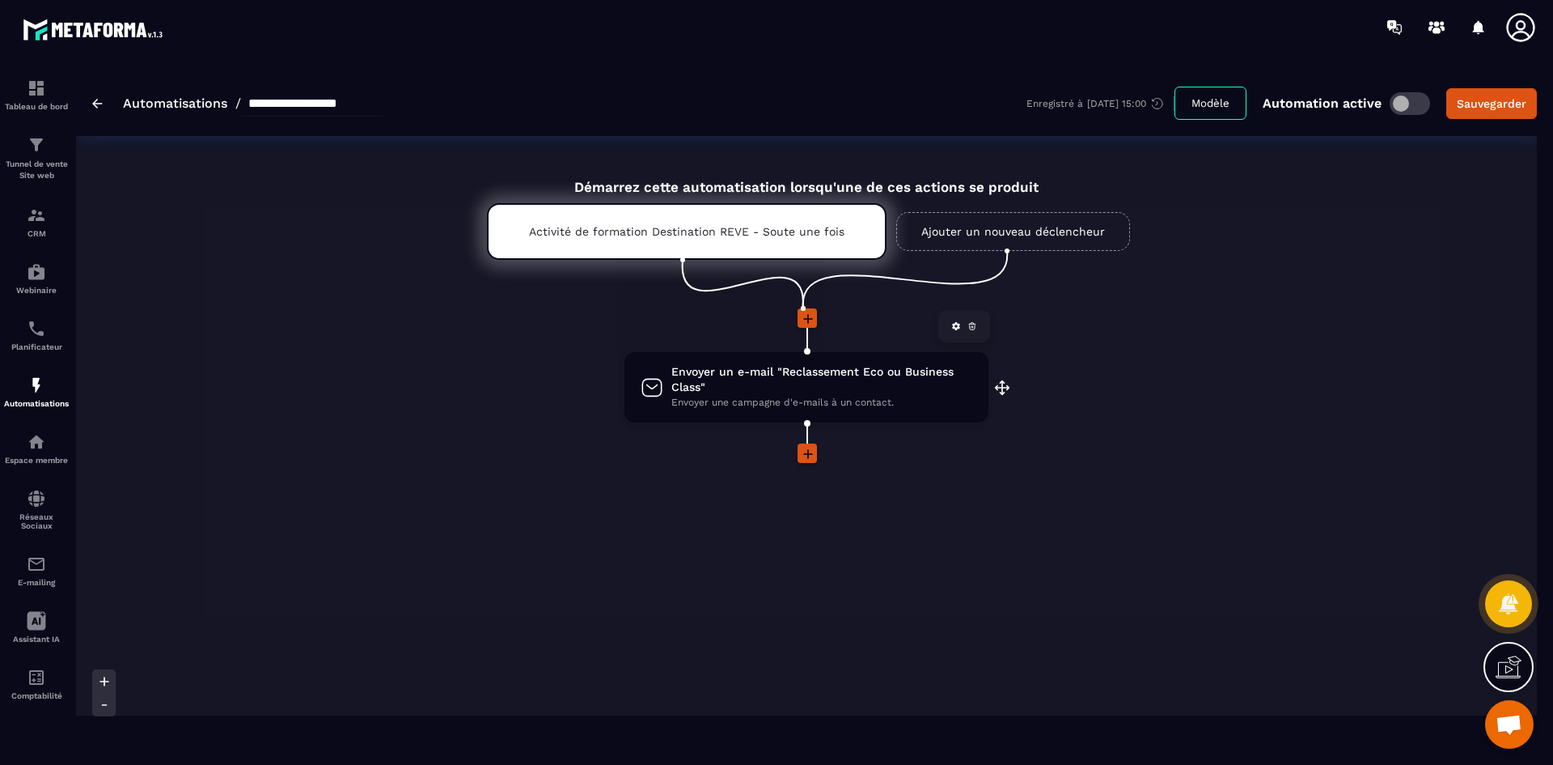
click at [833, 387] on span "Envoyer un e-mail "Reclassement Eco ou Business Class"" at bounding box center [821, 379] width 301 height 31
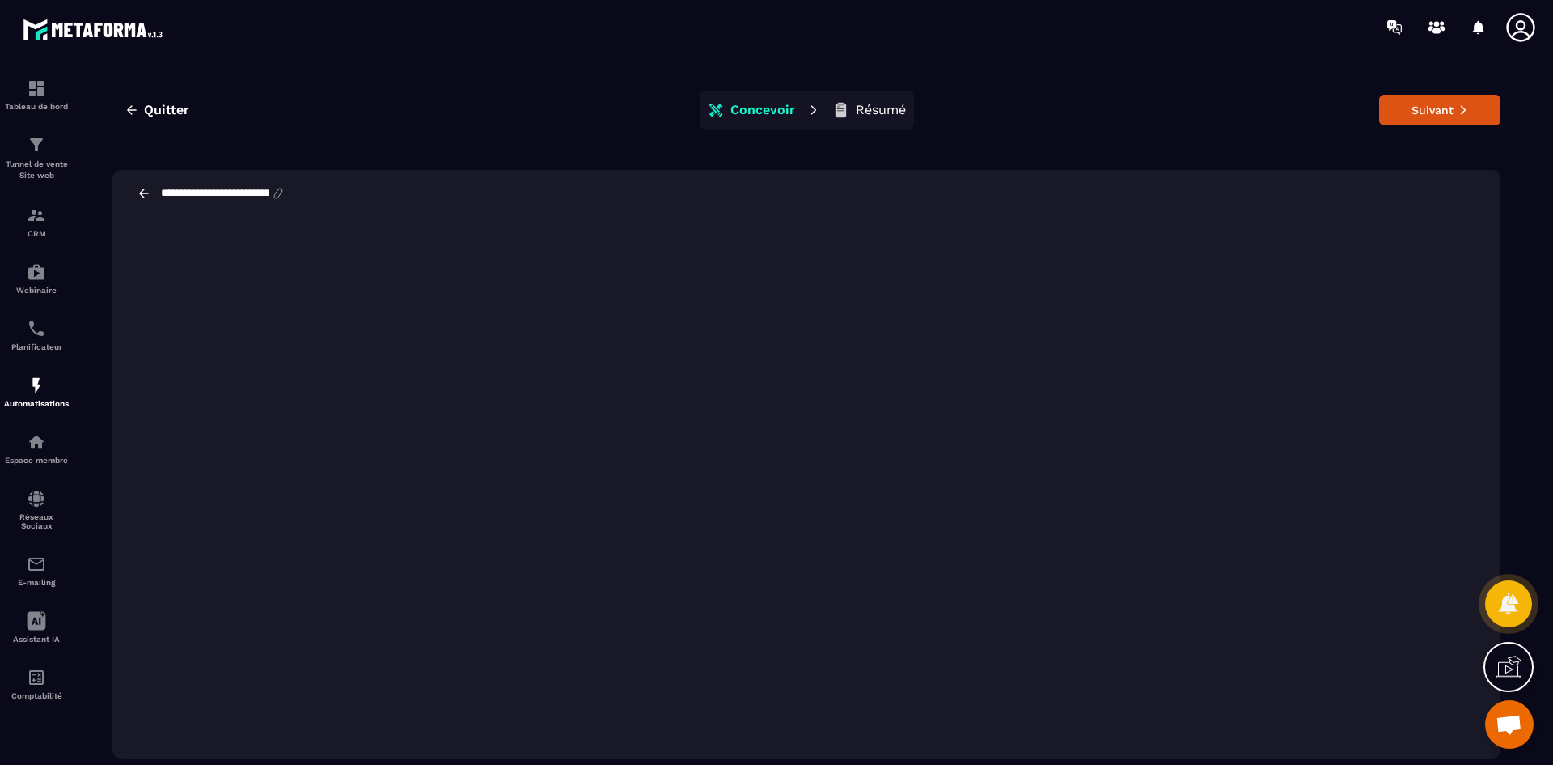
click at [882, 110] on p "Résumé" at bounding box center [881, 110] width 50 height 16
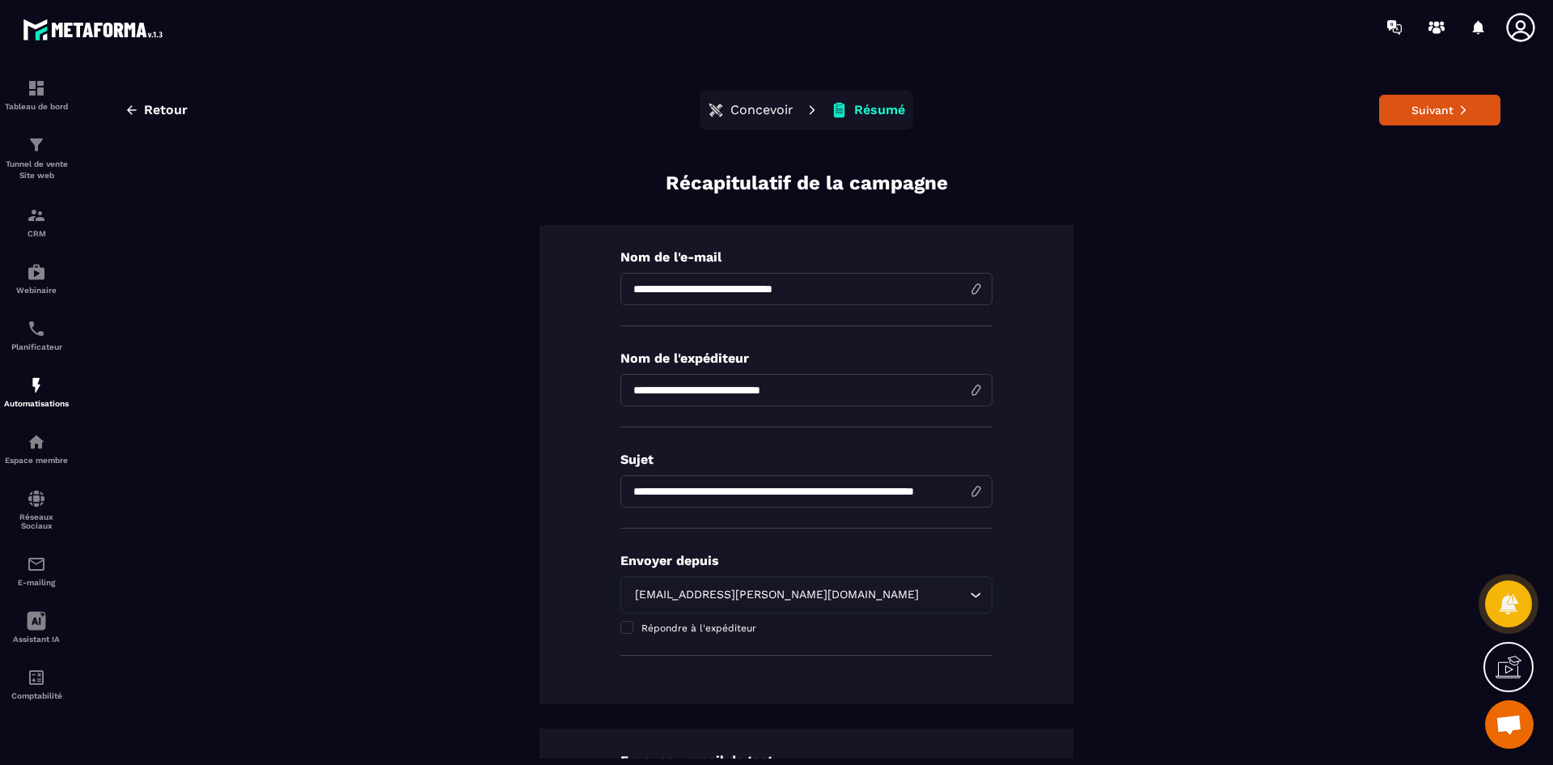
scroll to position [0, 50]
drag, startPoint x: 625, startPoint y: 485, endPoint x: 980, endPoint y: 489, distance: 355.2
click at [980, 489] on input "**********" at bounding box center [807, 491] width 372 height 32
type input "**********"
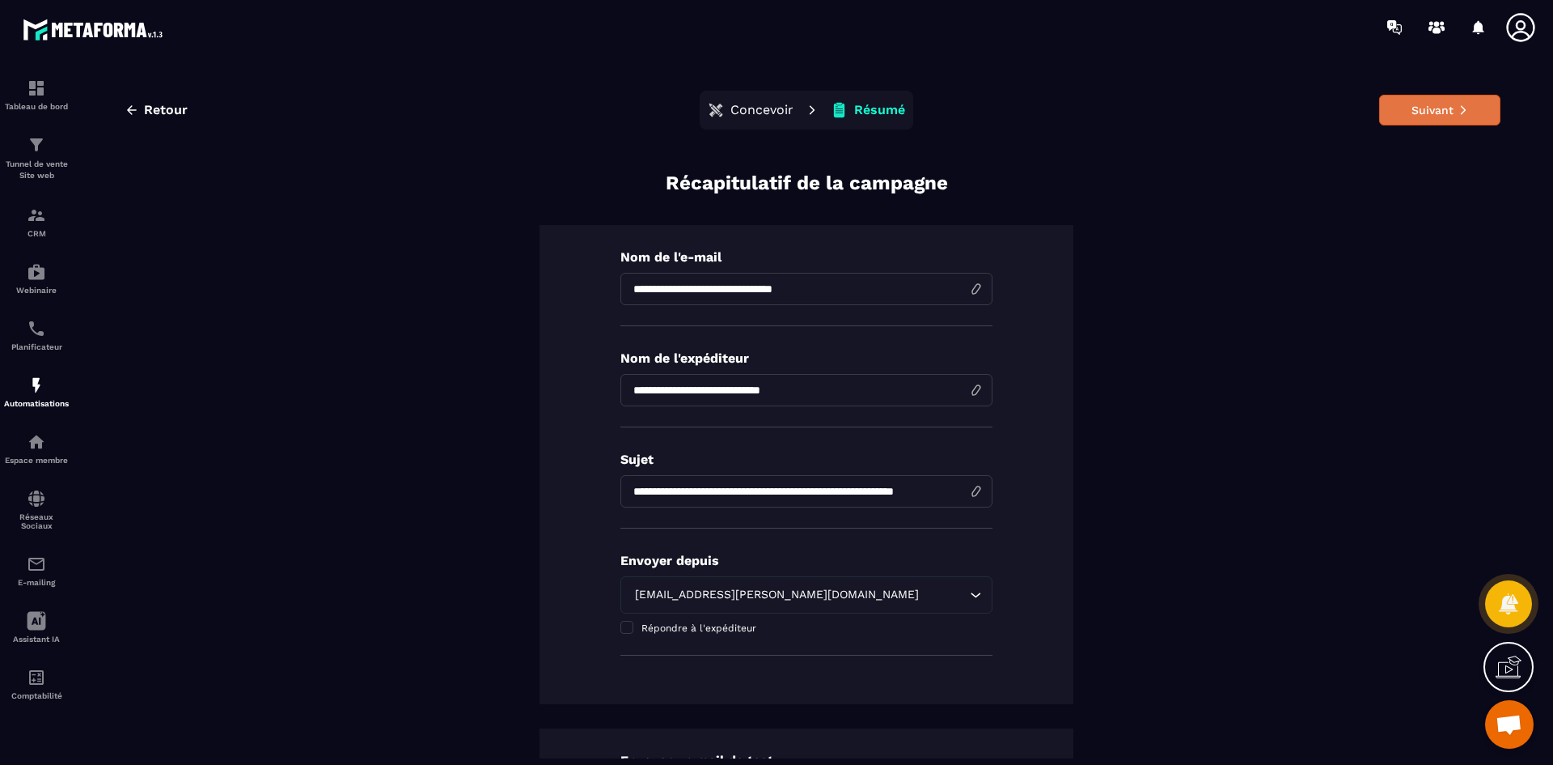
scroll to position [0, 0]
click at [1415, 117] on button "Suivant" at bounding box center [1439, 110] width 121 height 31
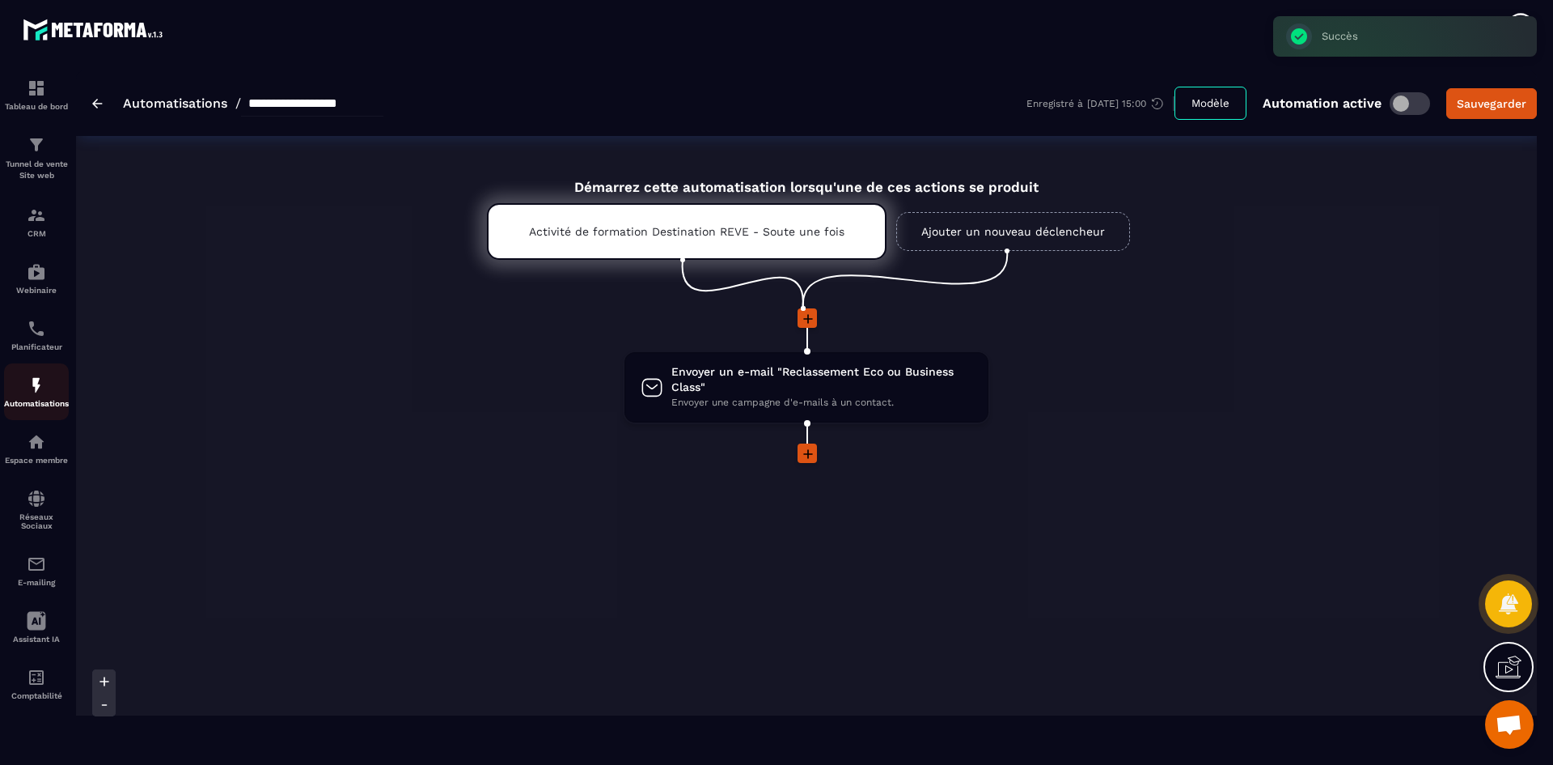
click at [32, 385] on img at bounding box center [36, 384] width 19 height 19
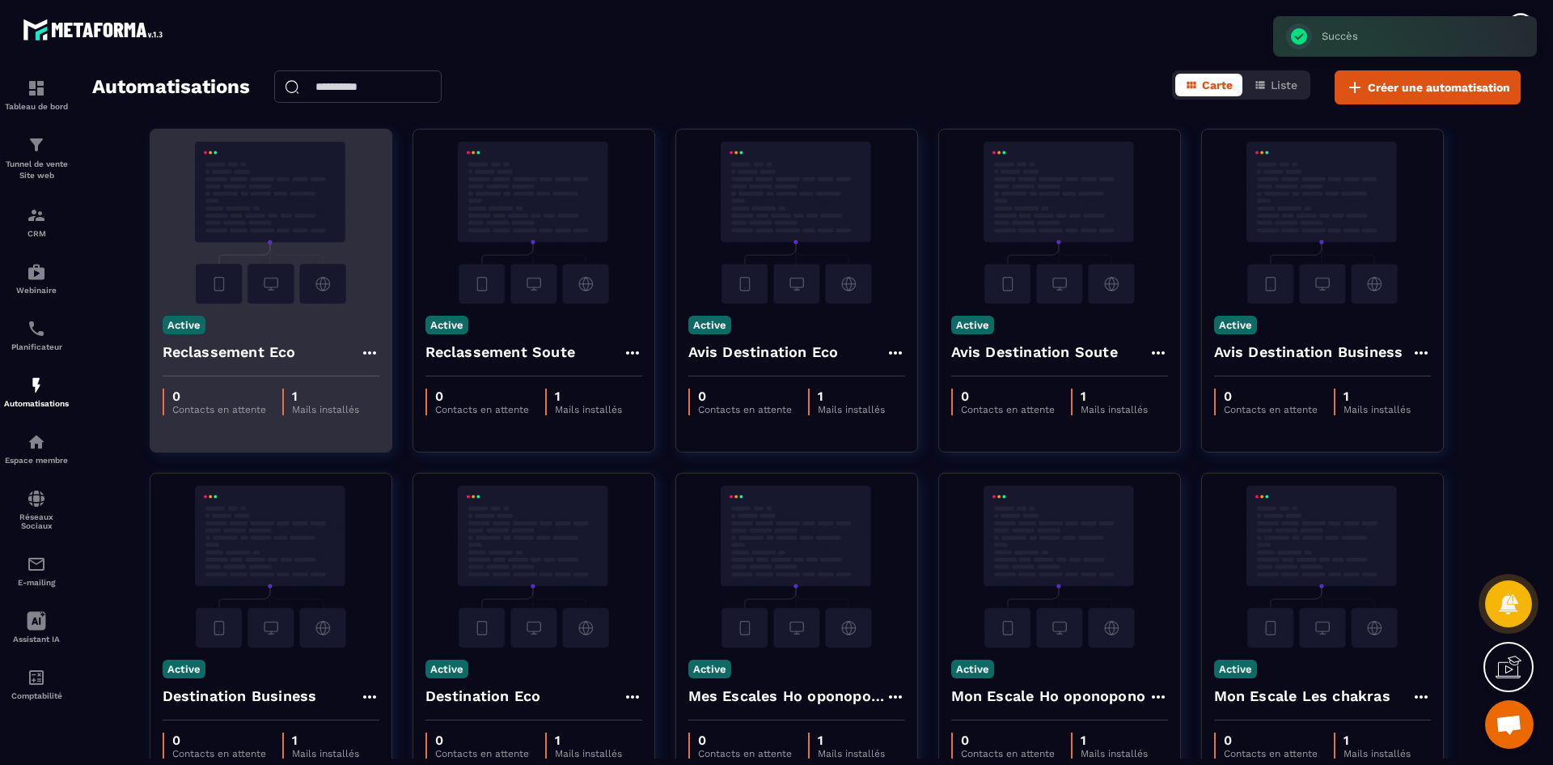
click at [303, 218] on img at bounding box center [271, 223] width 217 height 162
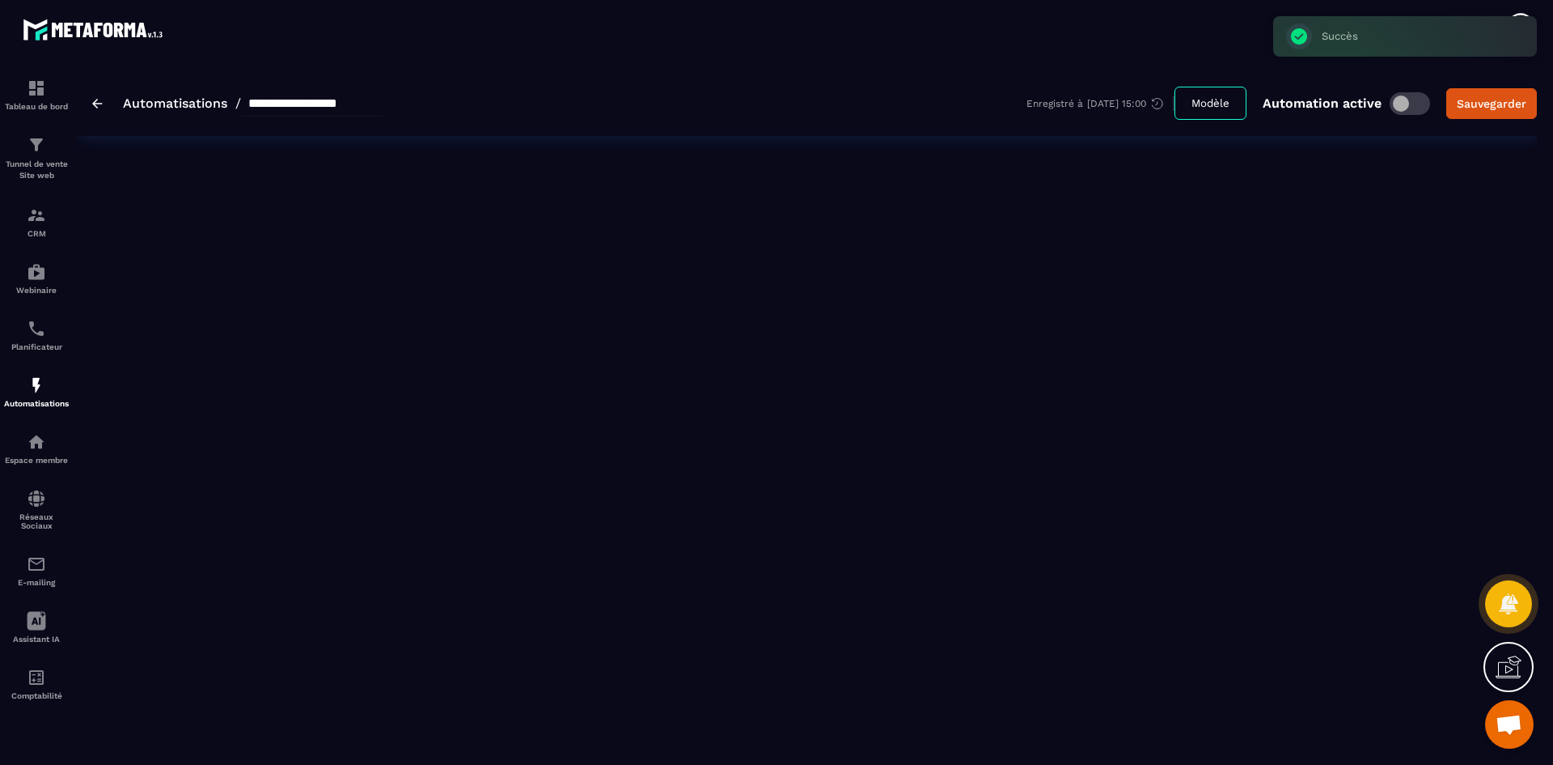
type input "**********"
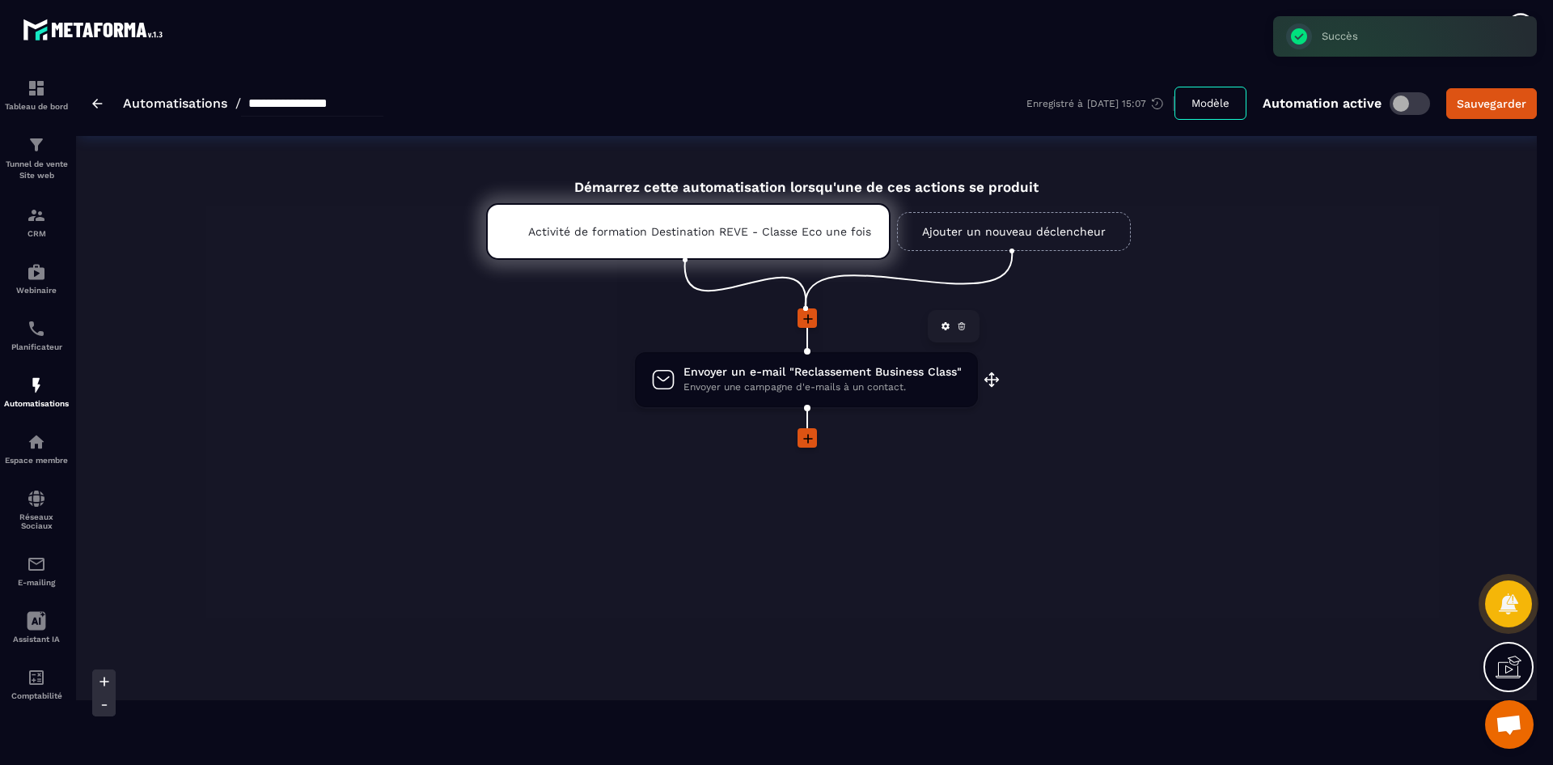
click at [820, 391] on span "Envoyer une campagne d'e-mails à un contact." at bounding box center [823, 386] width 278 height 15
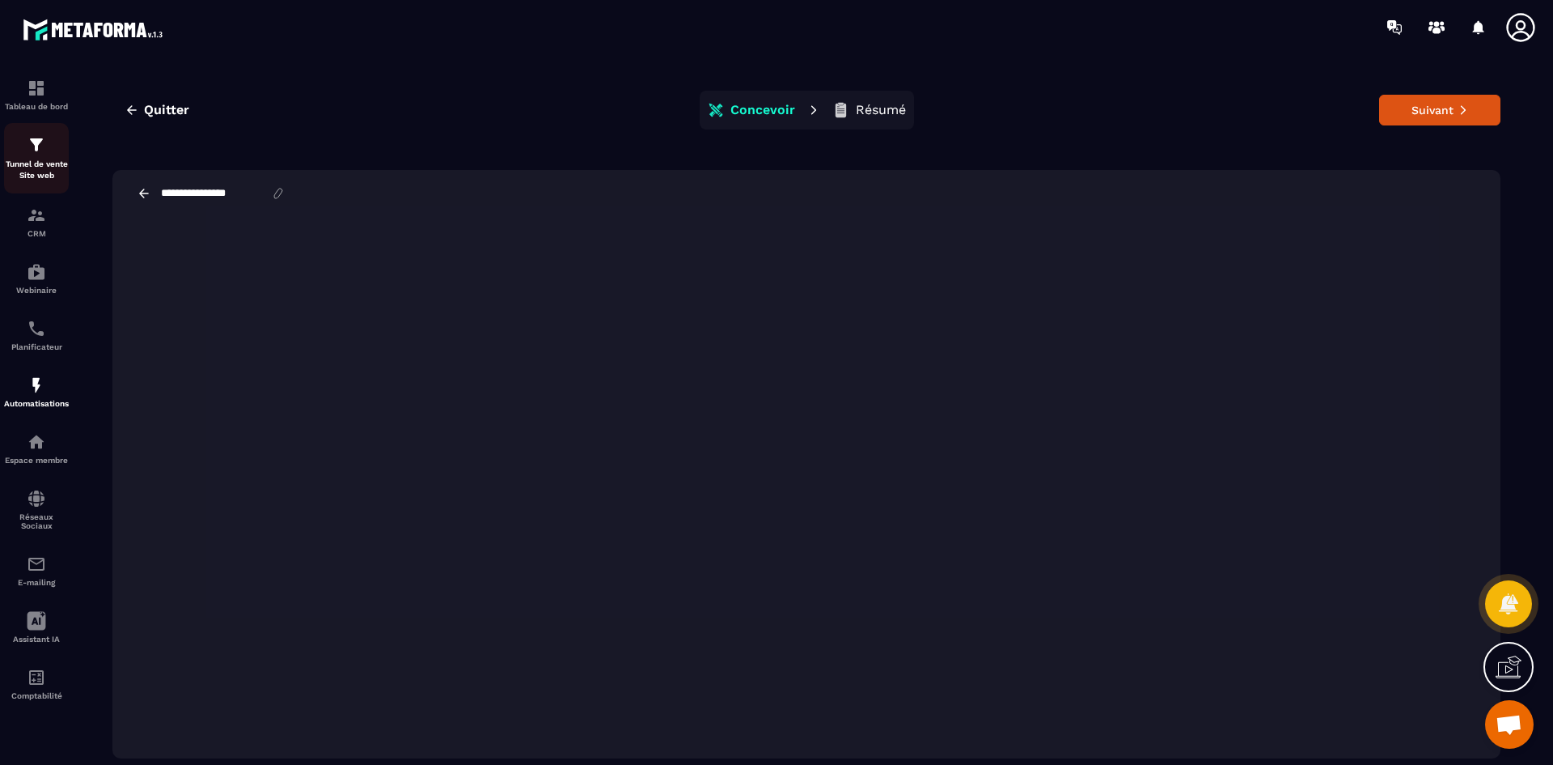
click at [41, 167] on p "Tunnel de vente Site web" at bounding box center [36, 170] width 65 height 23
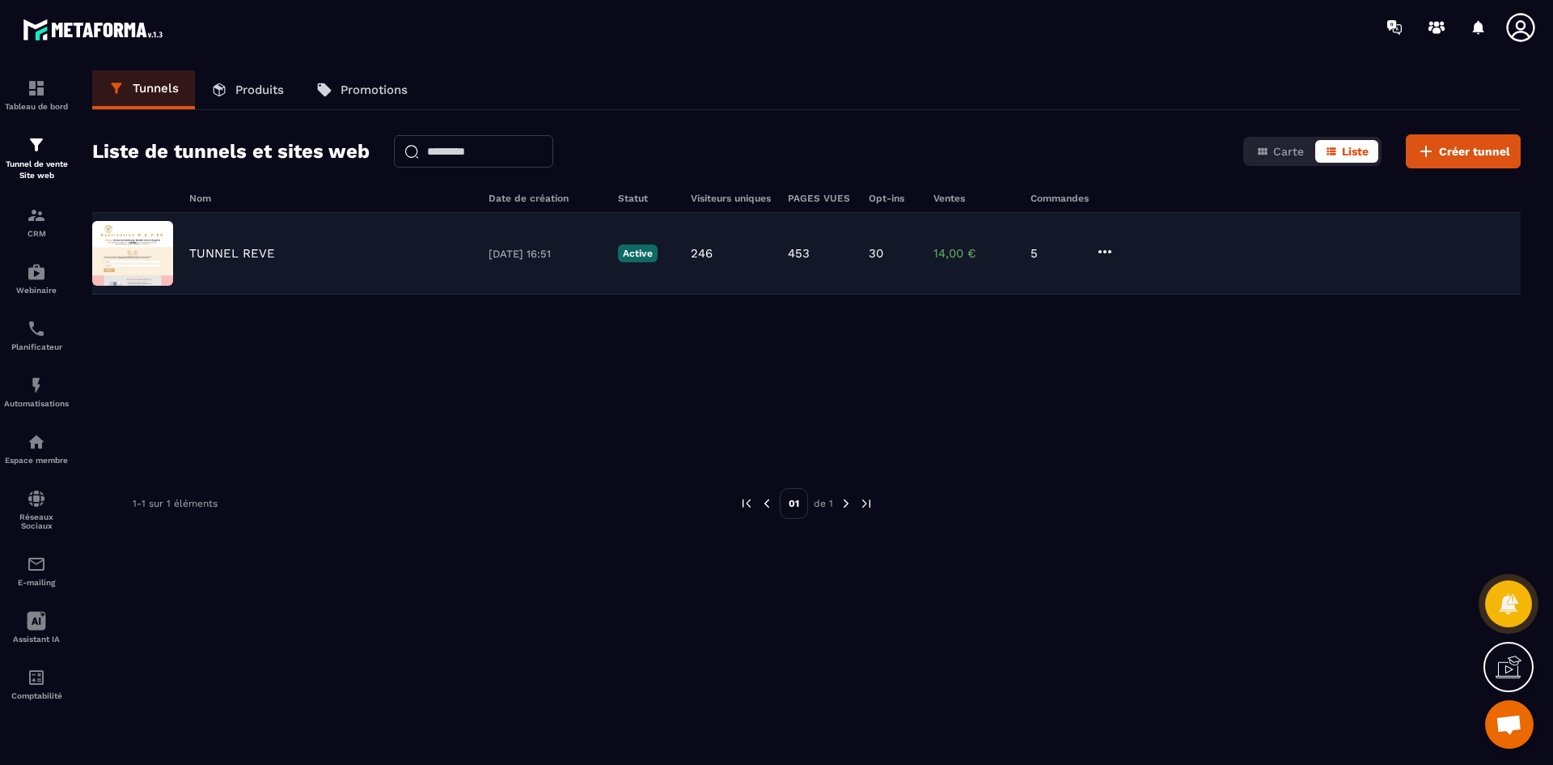
click at [220, 246] on p "TUNNEL REVE" at bounding box center [232, 253] width 86 height 15
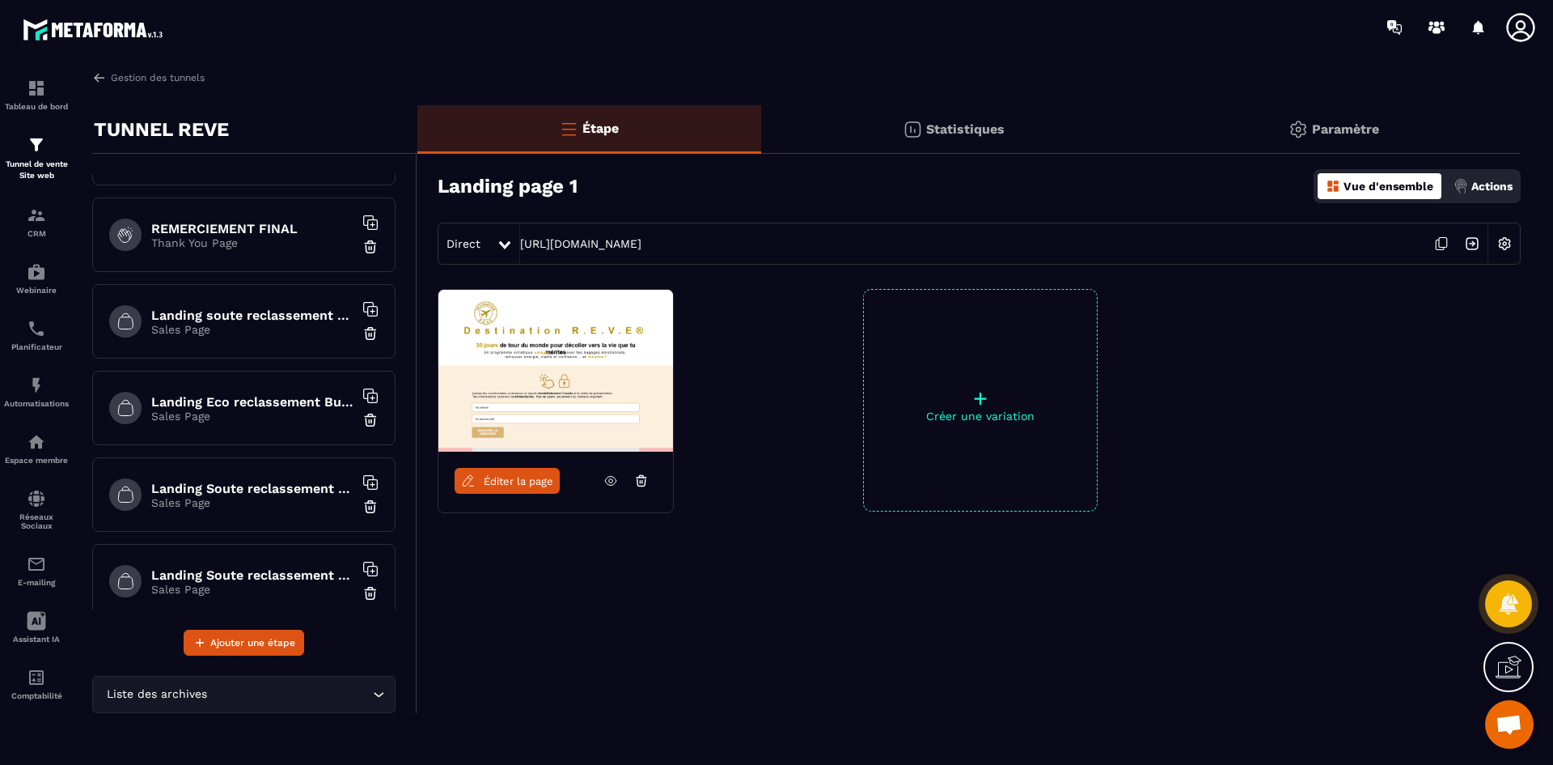
scroll to position [950, 0]
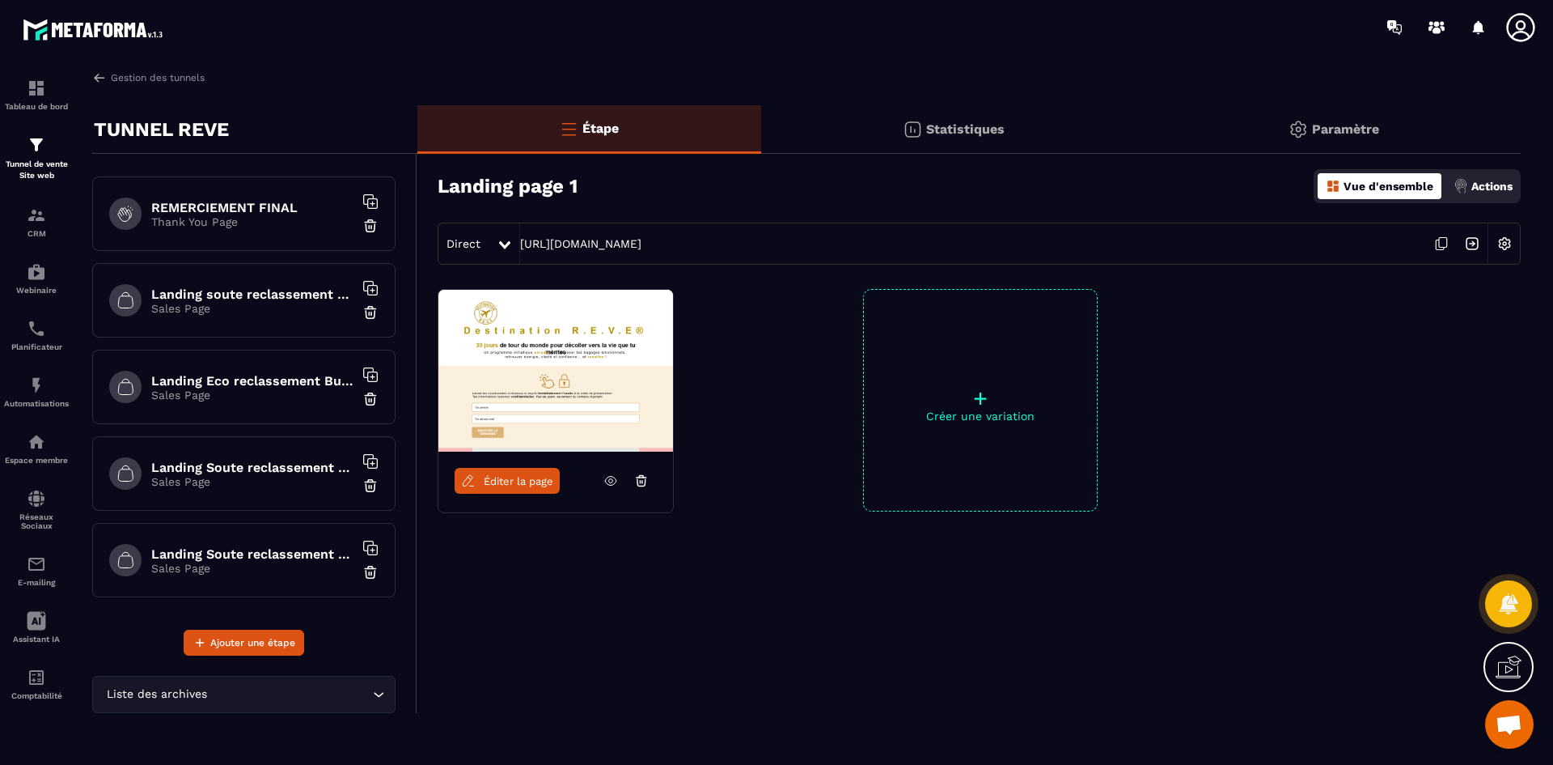
click at [282, 298] on h6 "Landing soute reclassement choix" at bounding box center [252, 293] width 202 height 15
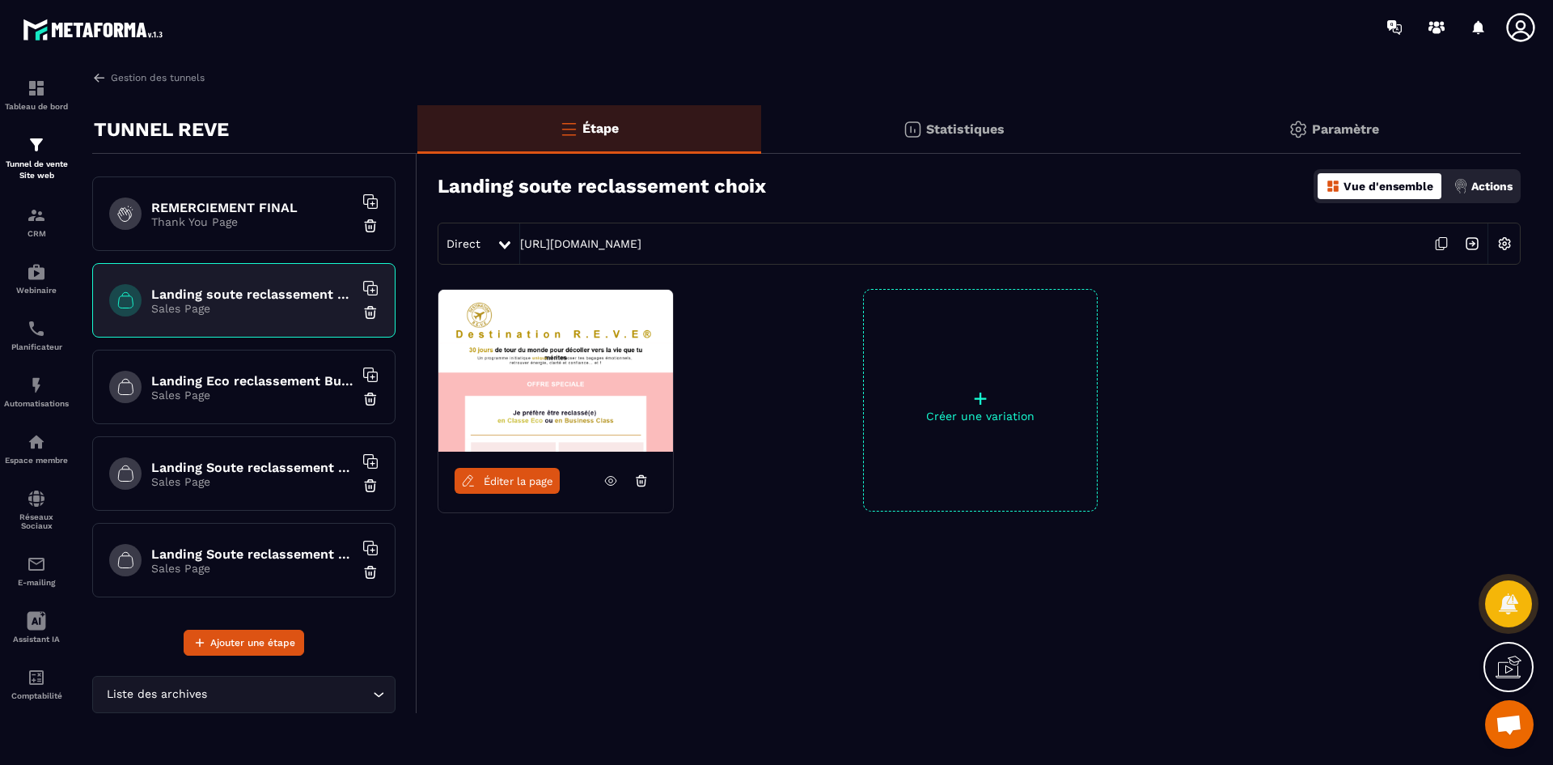
click at [261, 475] on p "Sales Page" at bounding box center [252, 481] width 202 height 13
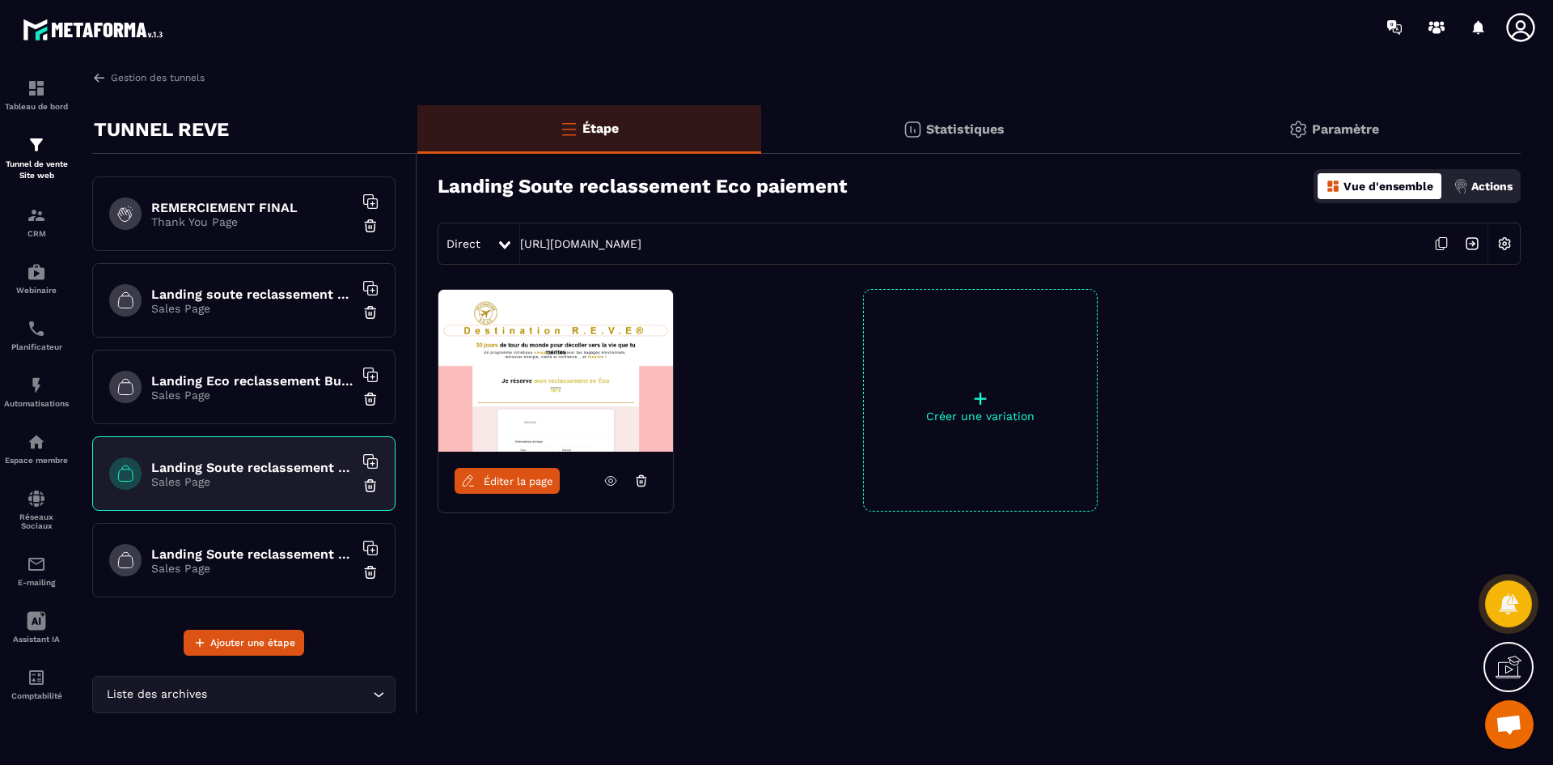
click at [272, 375] on h6 "Landing Eco reclassement Business paiement" at bounding box center [252, 380] width 202 height 15
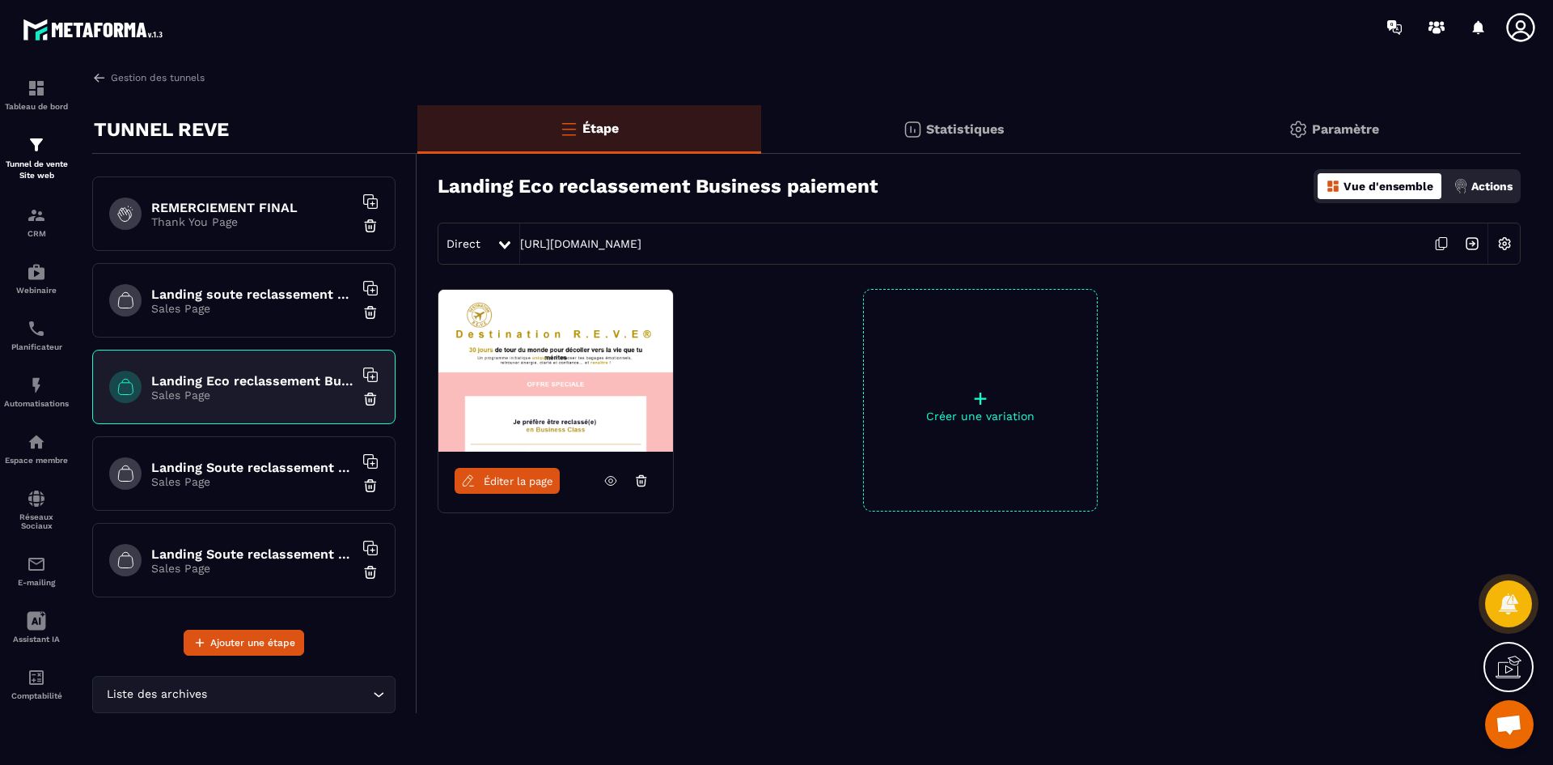
click at [279, 299] on h6 "Landing soute reclassement choix" at bounding box center [252, 293] width 202 height 15
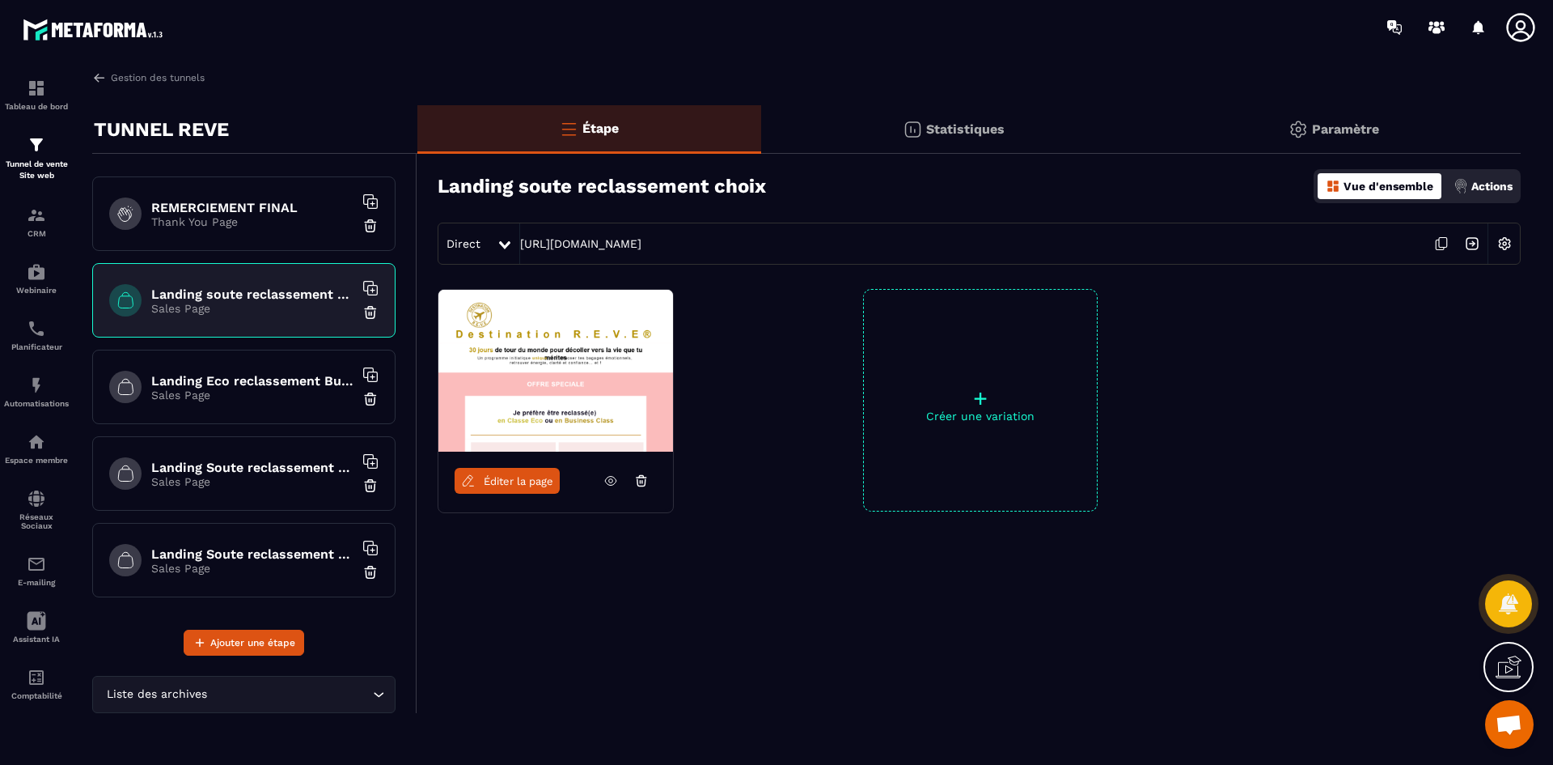
click at [543, 477] on span "Éditer la page" at bounding box center [519, 481] width 70 height 12
